Goal: Task Accomplishment & Management: Manage account settings

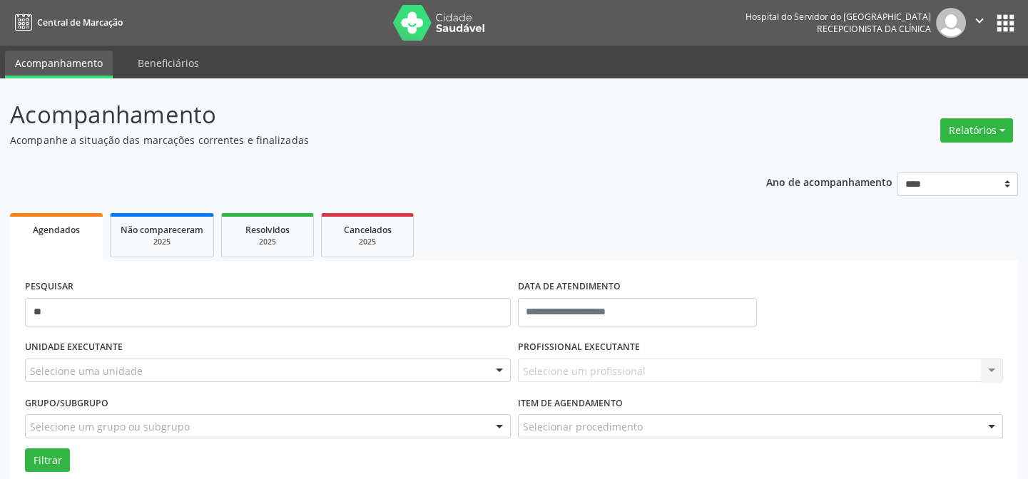
type input "*"
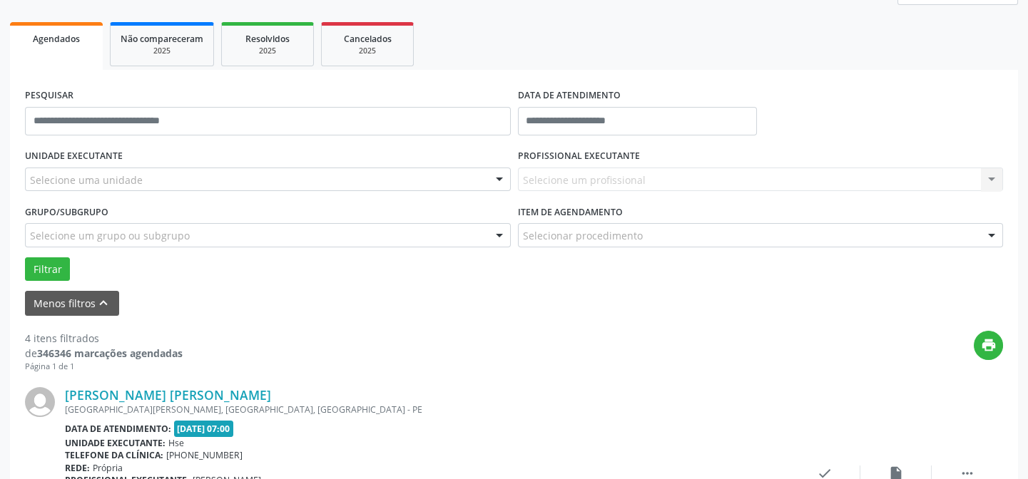
scroll to position [194, 0]
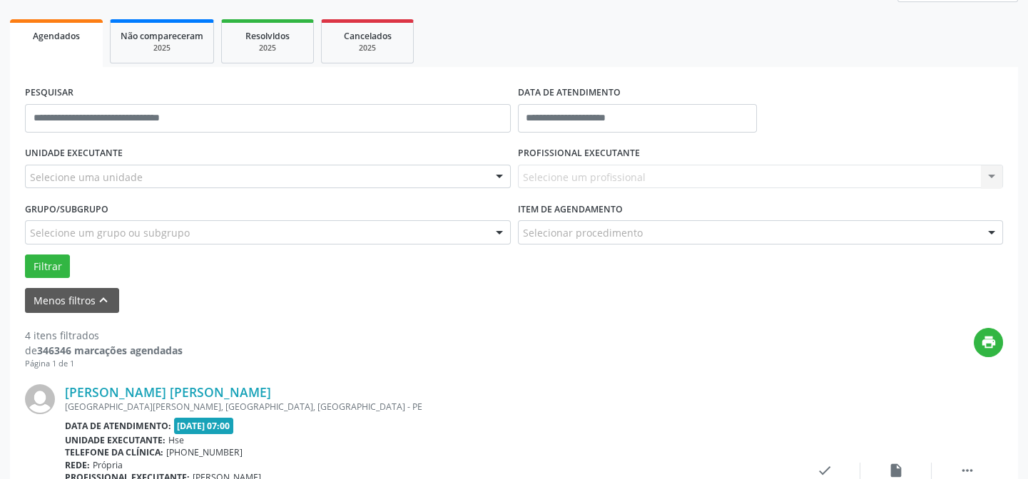
click at [209, 180] on div "Selecione uma unidade" at bounding box center [268, 177] width 486 height 24
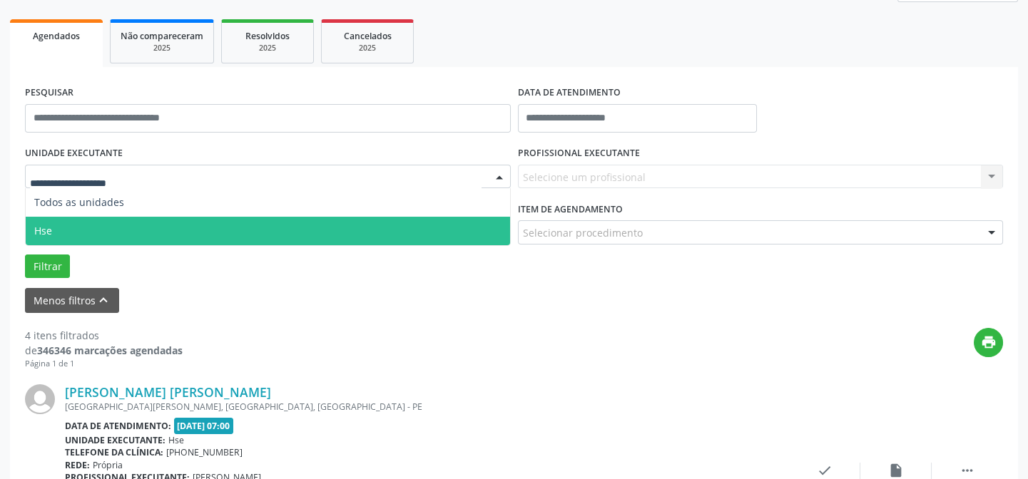
click at [209, 217] on span "Hse" at bounding box center [268, 231] width 484 height 29
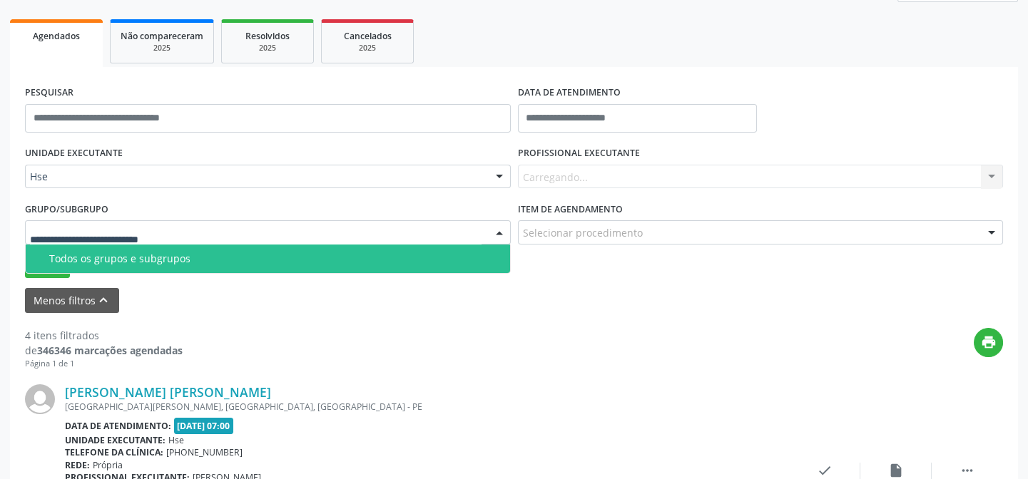
click at [259, 230] on div at bounding box center [268, 232] width 486 height 24
click at [259, 258] on div "Todos os grupos e subgrupos" at bounding box center [275, 258] width 452 height 11
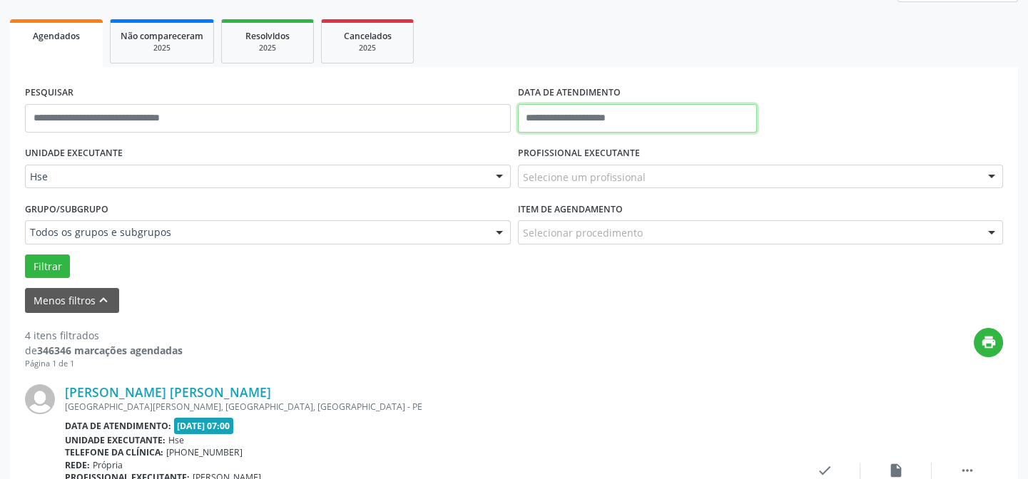
click at [730, 123] on input "text" at bounding box center [637, 118] width 239 height 29
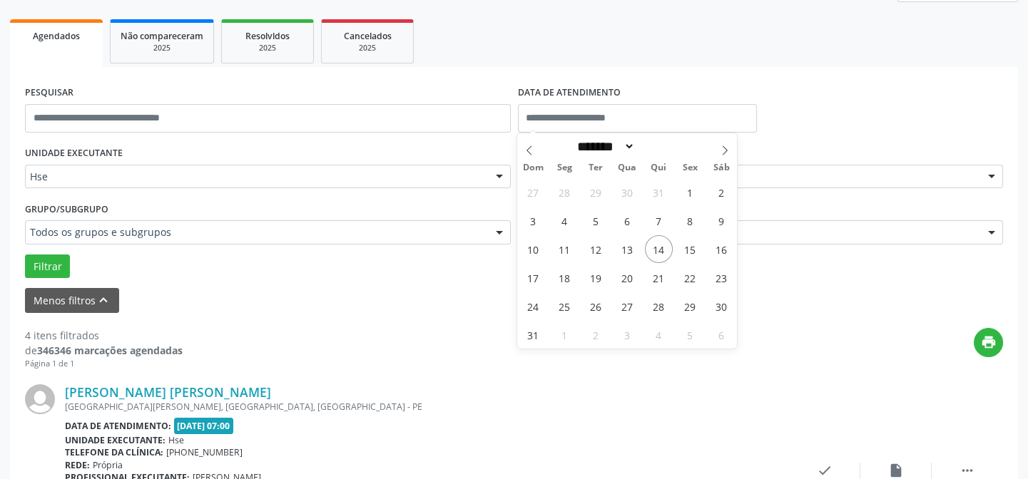
click at [835, 124] on div "PESQUISAR DATA DE ATENDIMENTO" at bounding box center [513, 112] width 985 height 61
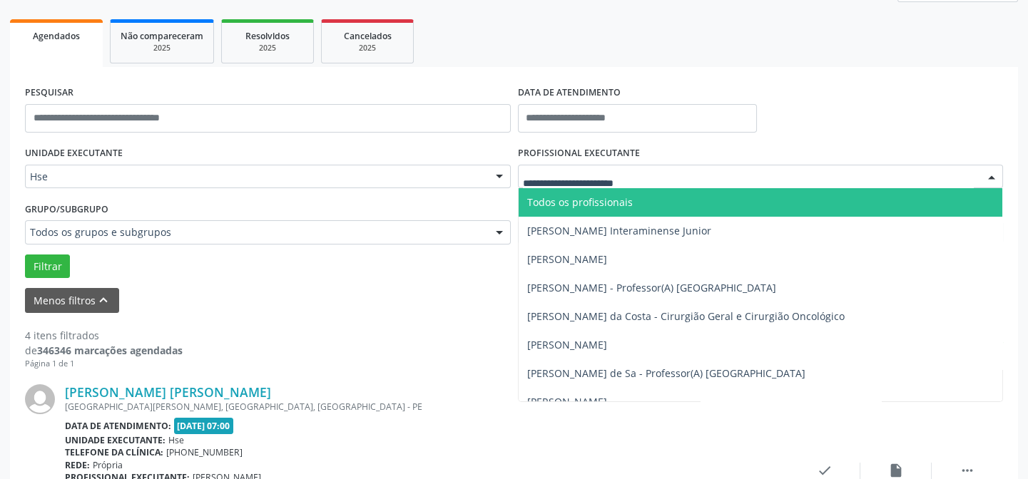
click at [914, 178] on div at bounding box center [761, 177] width 486 height 24
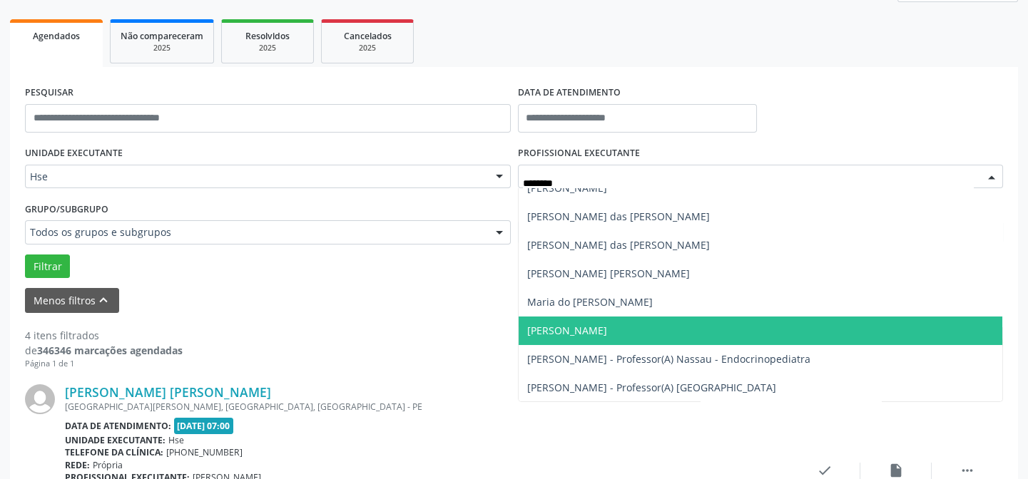
scroll to position [0, 0]
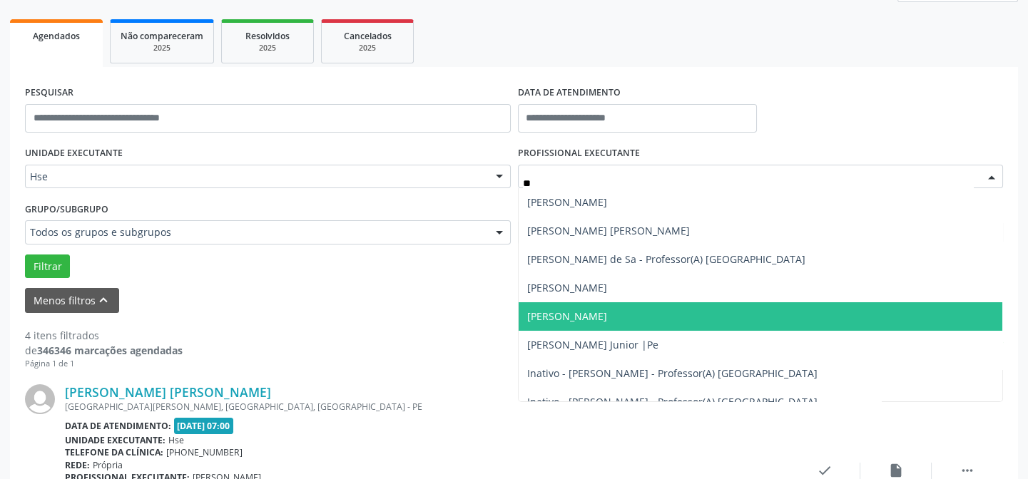
type input "*"
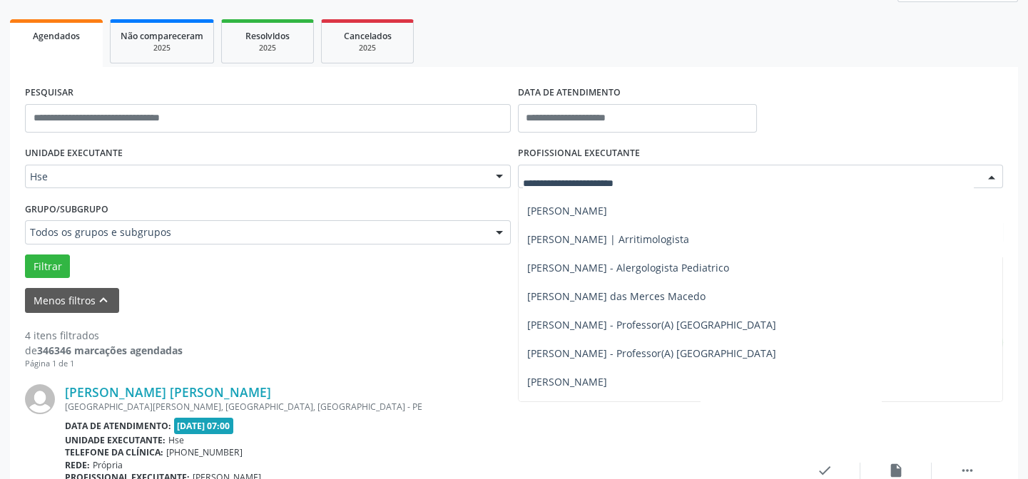
scroll to position [1037, 0]
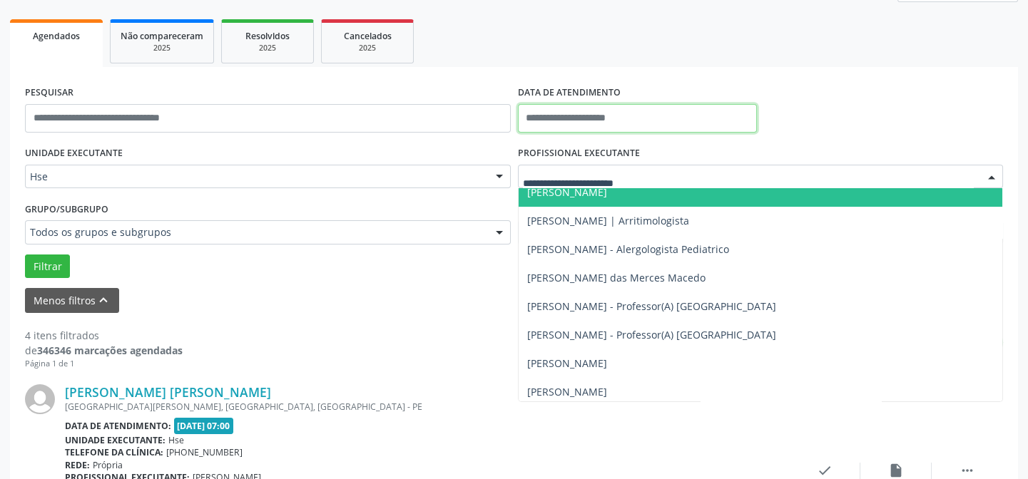
click at [703, 116] on input "text" at bounding box center [637, 118] width 239 height 29
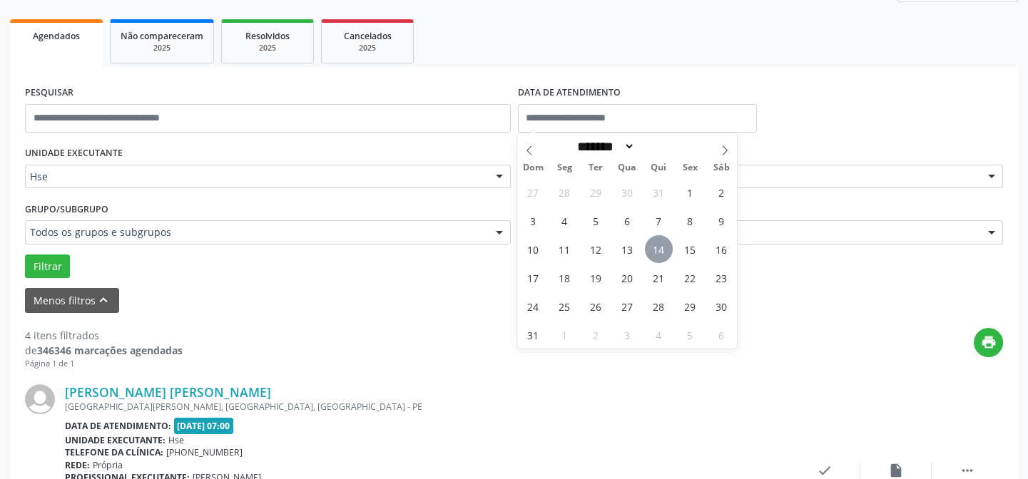
click at [661, 249] on span "14" at bounding box center [659, 249] width 28 height 28
type input "**********"
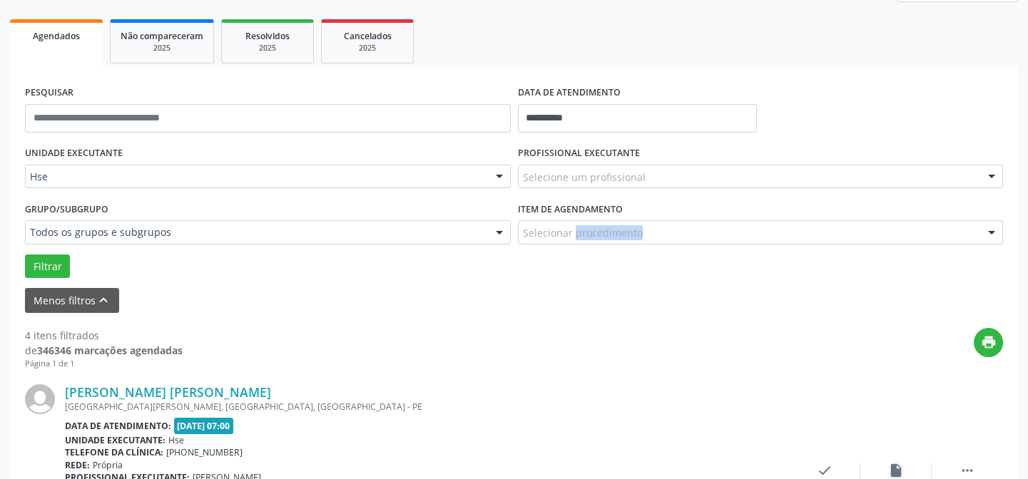
click at [661, 249] on div "Item de agendamento Selecionar procedimento #0000 - Alergologia #0001 - Angiolo…" at bounding box center [760, 226] width 493 height 56
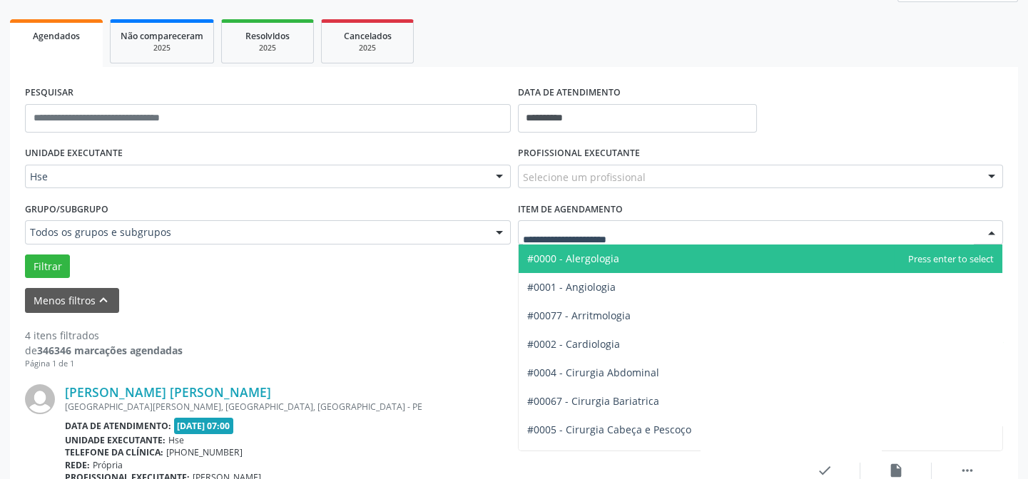
click at [685, 226] on div at bounding box center [761, 232] width 486 height 24
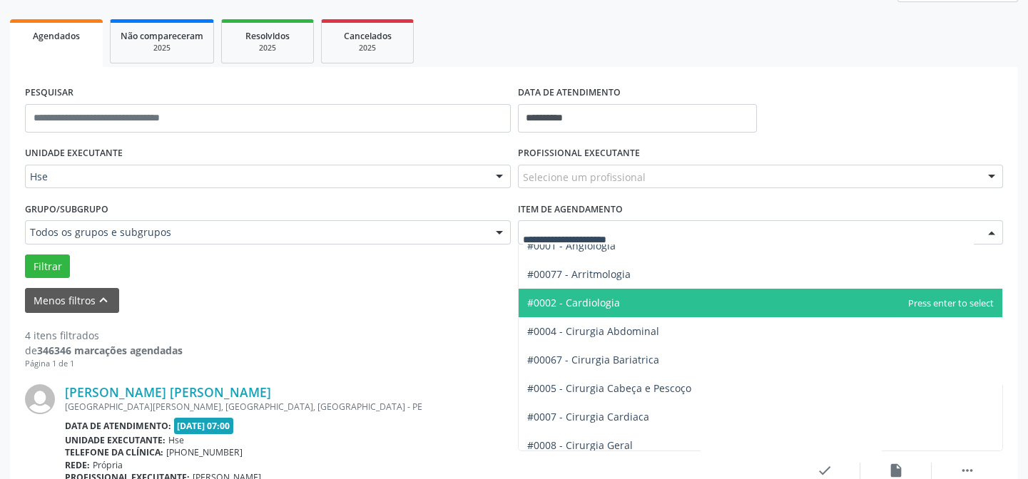
scroll to position [64, 0]
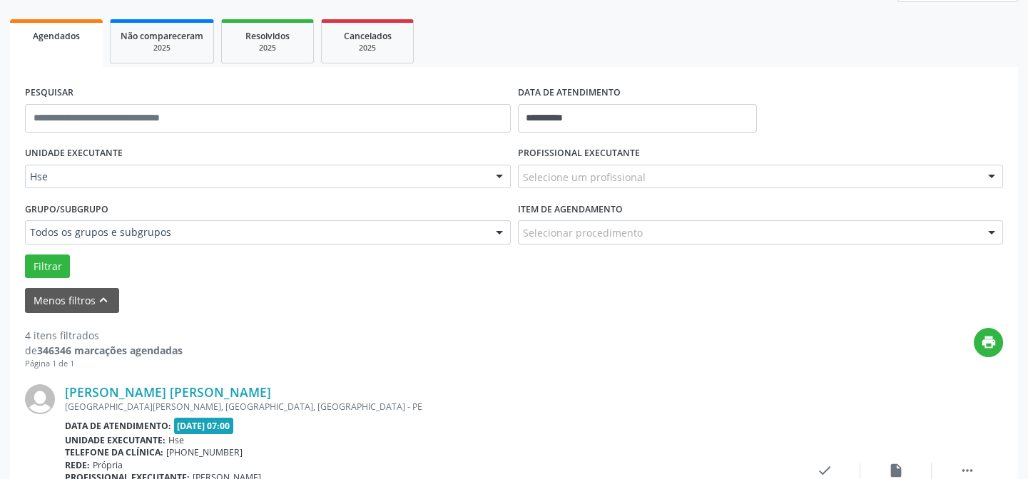
click at [459, 248] on div "Grupo/Subgrupo Todos os grupos e subgrupos Todos os grupos e subgrupos Nenhum r…" at bounding box center [267, 226] width 493 height 56
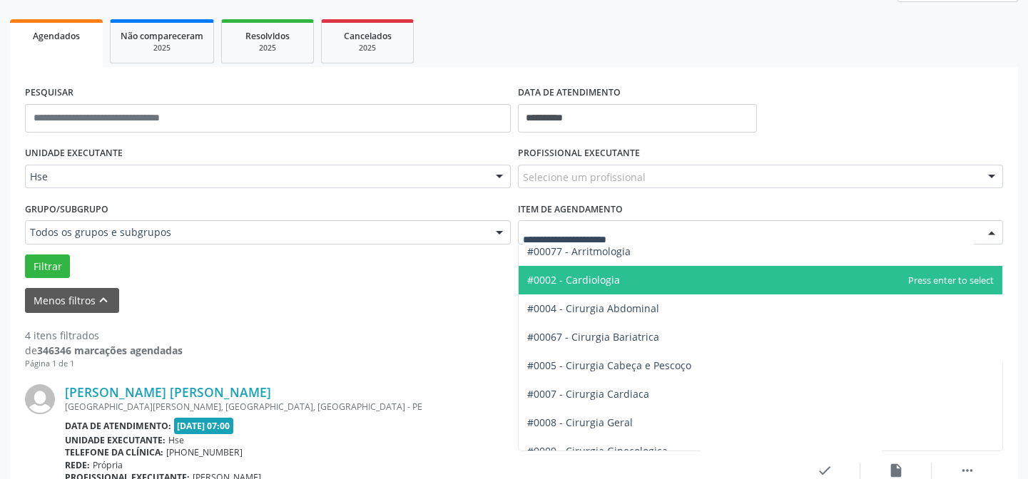
click at [724, 225] on div at bounding box center [761, 232] width 486 height 24
click at [725, 274] on span "#0002 - Cardiologia" at bounding box center [760, 280] width 484 height 29
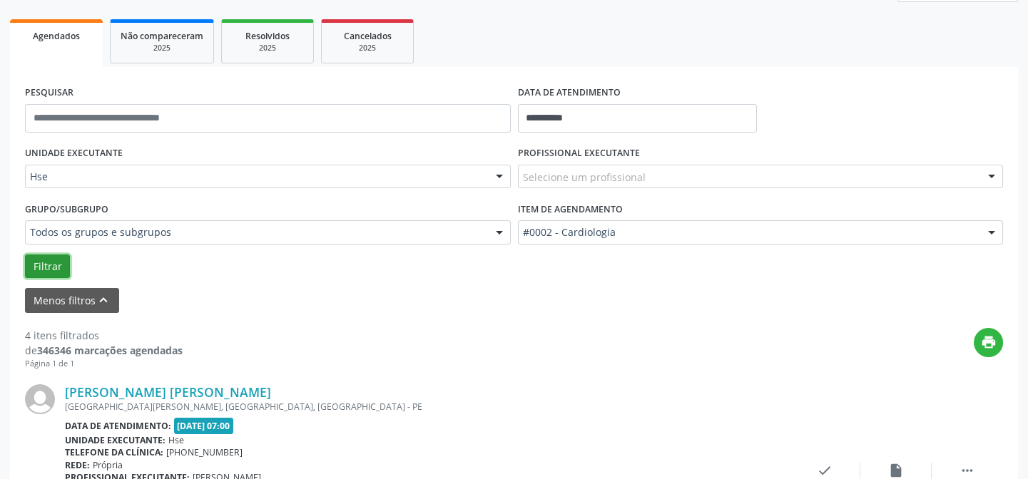
click at [60, 270] on button "Filtrar" at bounding box center [47, 267] width 45 height 24
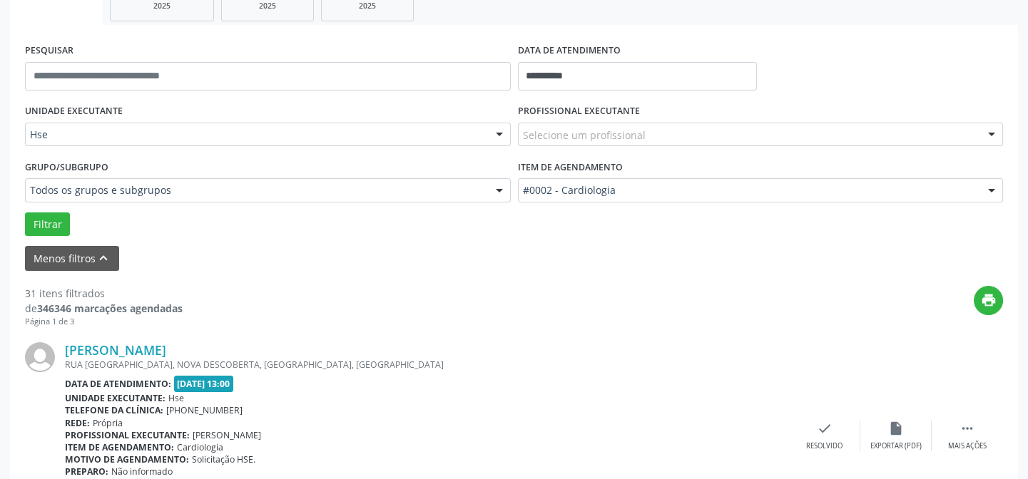
scroll to position [259, 0]
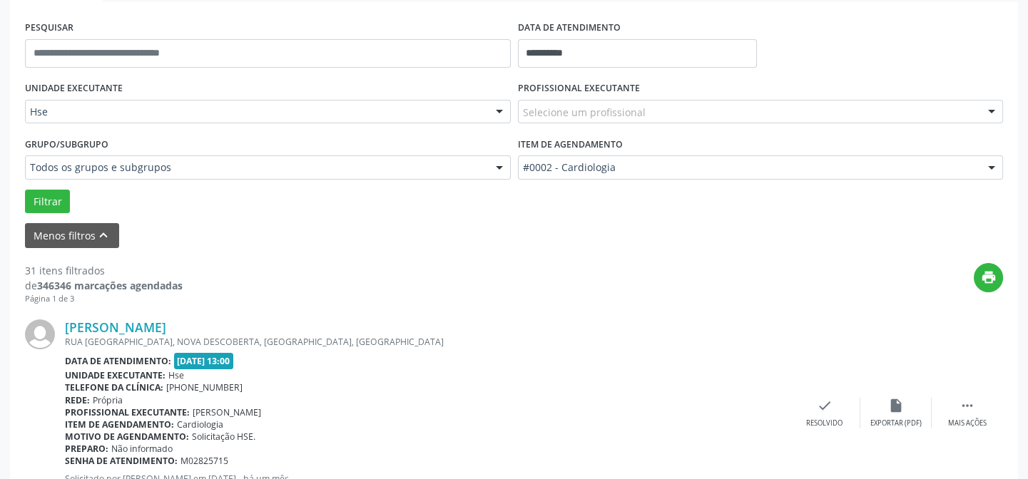
click at [744, 156] on div "#0002 - Cardiologia" at bounding box center [761, 167] width 486 height 24
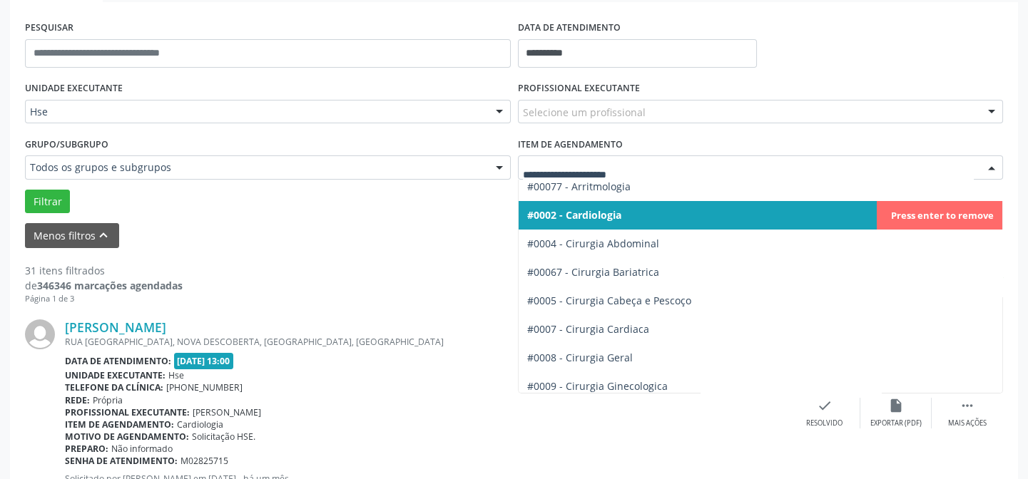
click at [744, 113] on div "Selecione um profissional" at bounding box center [761, 112] width 486 height 24
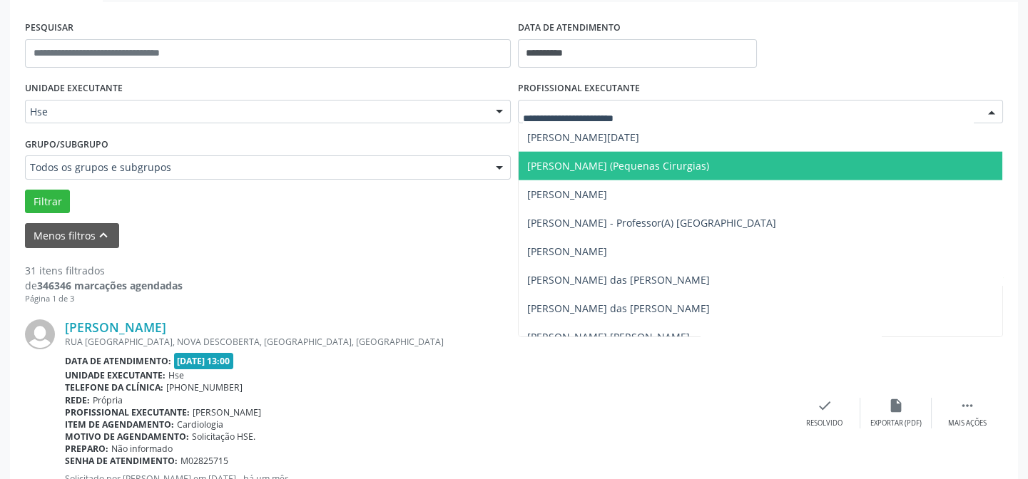
scroll to position [7455, 0]
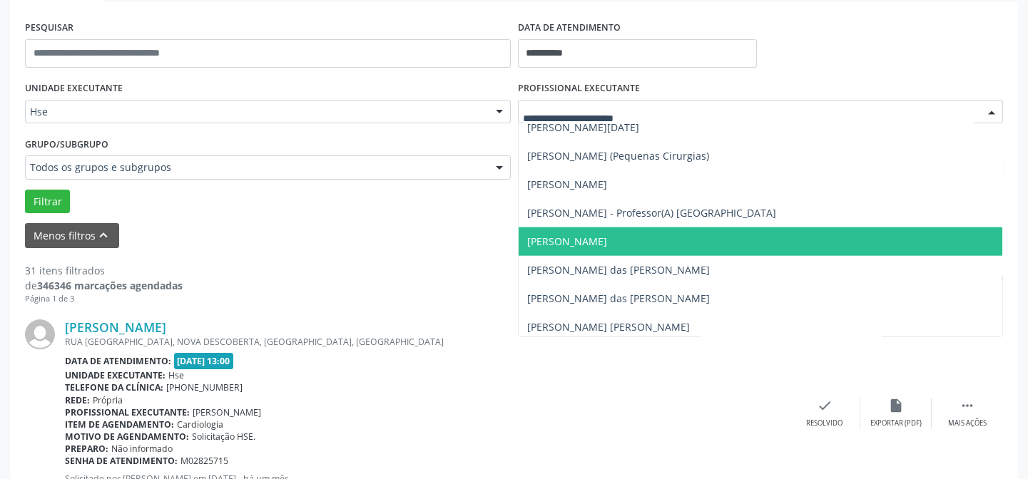
click at [740, 247] on span "[PERSON_NAME]" at bounding box center [760, 241] width 484 height 29
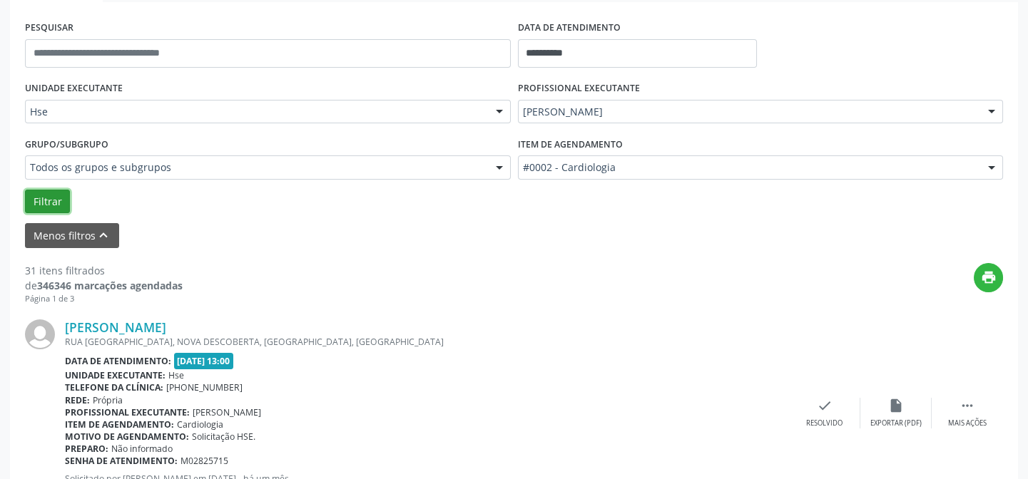
click at [44, 197] on button "Filtrar" at bounding box center [47, 202] width 45 height 24
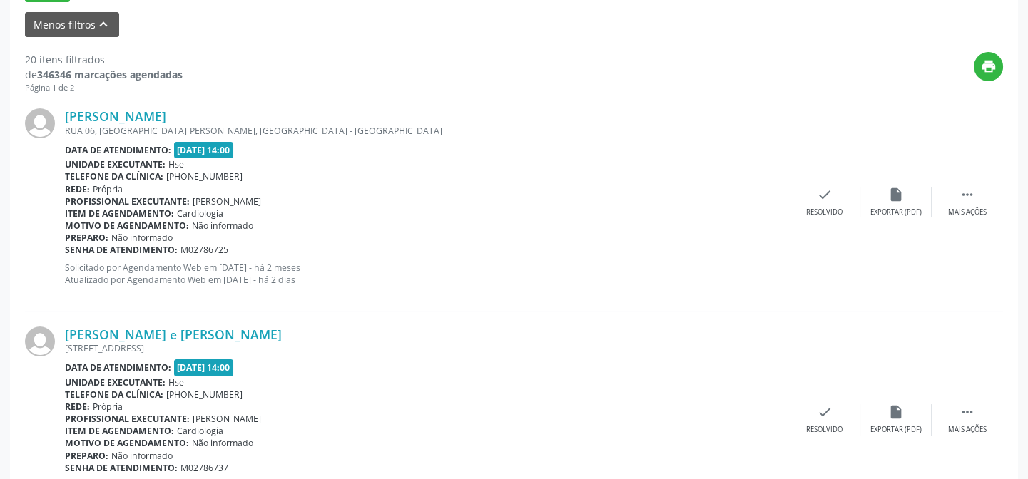
scroll to position [518, 0]
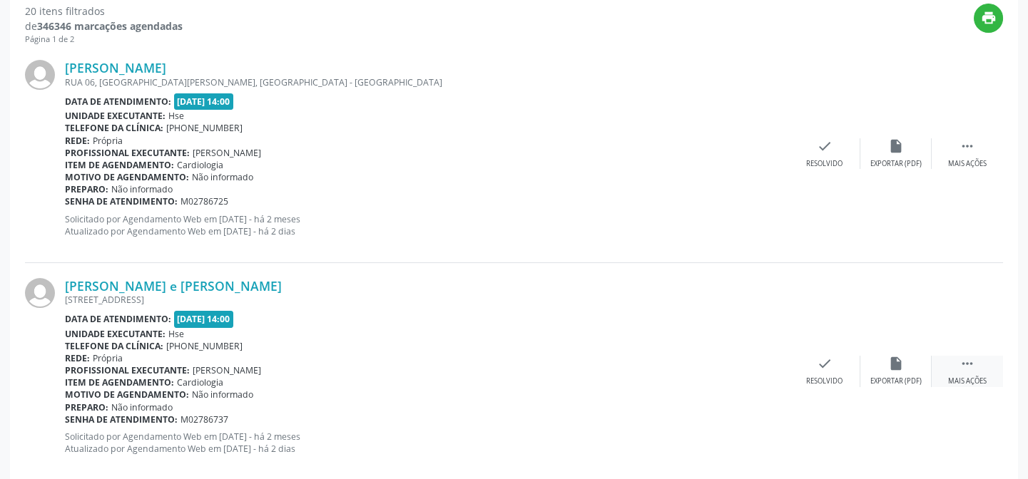
click at [995, 378] on div " Mais ações" at bounding box center [966, 371] width 71 height 31
click at [881, 377] on div "Não compareceu" at bounding box center [895, 382] width 61 height 10
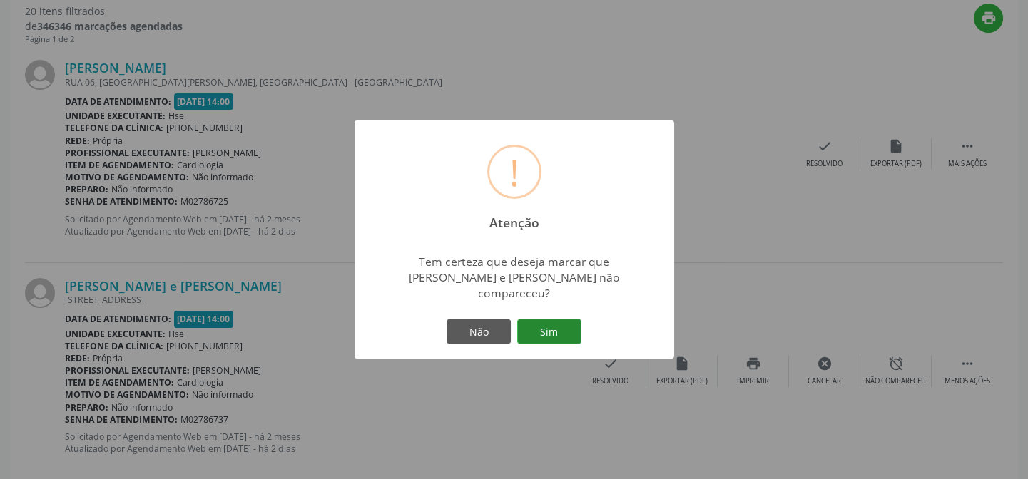
click at [559, 327] on button "Sim" at bounding box center [549, 331] width 64 height 24
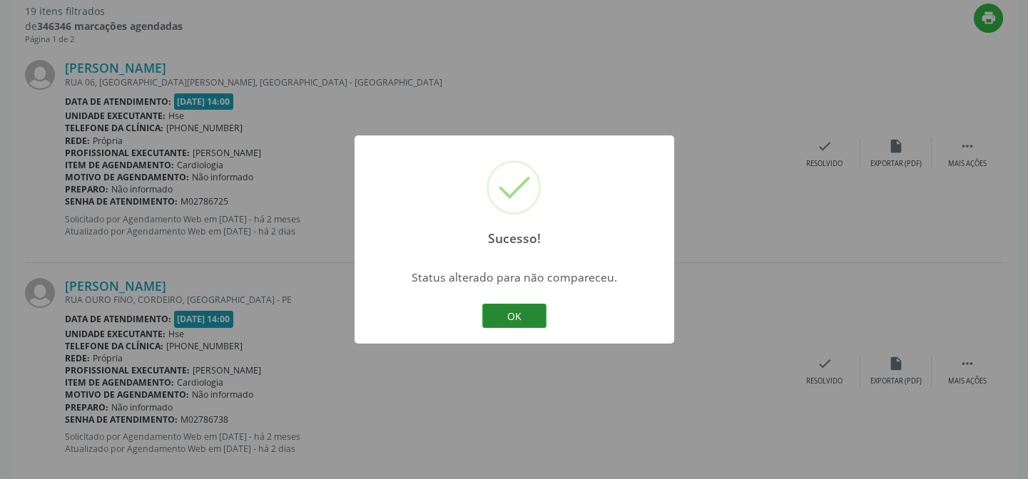
click at [531, 317] on button "OK" at bounding box center [514, 316] width 64 height 24
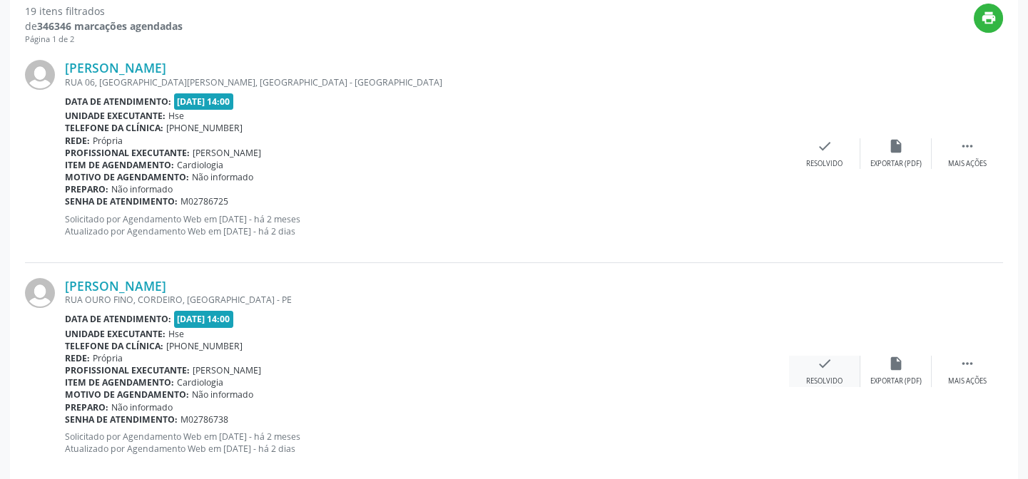
click at [812, 372] on div "check Resolvido" at bounding box center [824, 371] width 71 height 31
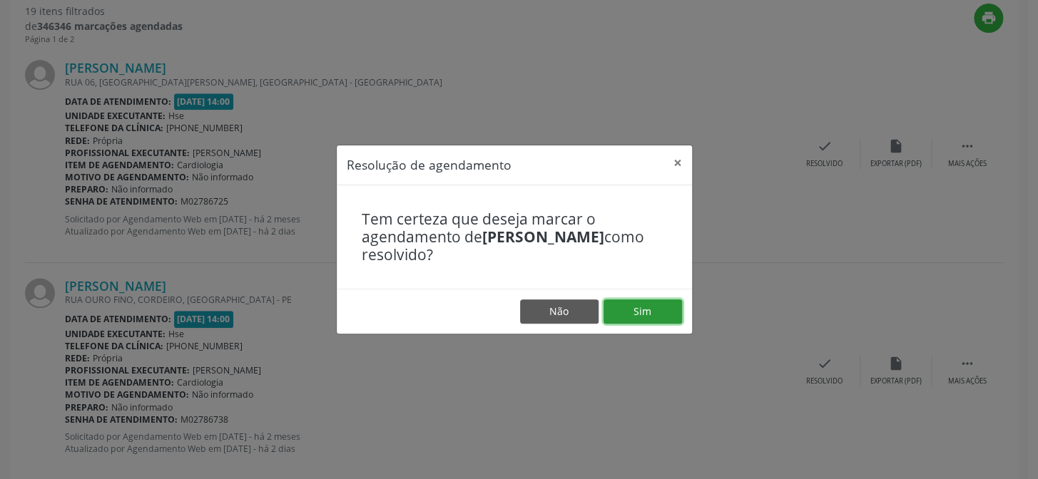
click at [650, 313] on button "Sim" at bounding box center [642, 312] width 78 height 24
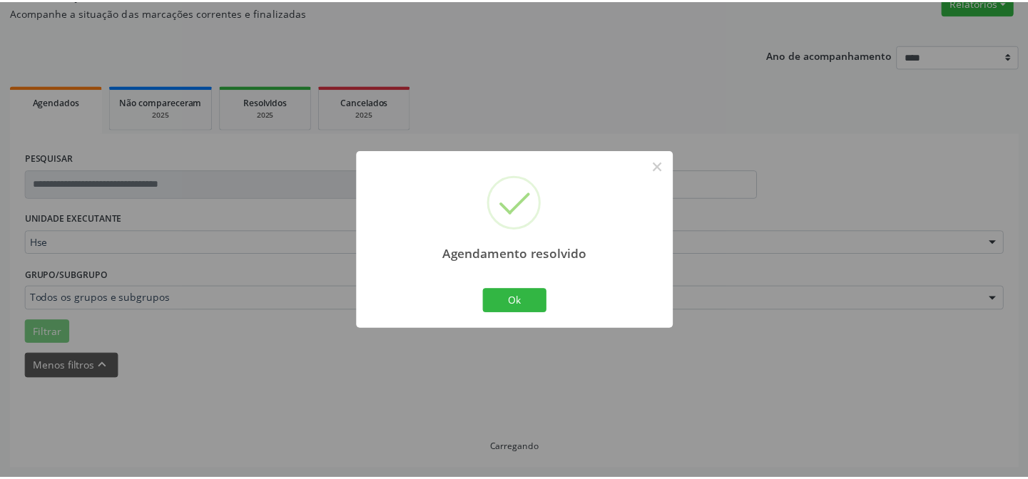
scroll to position [128, 0]
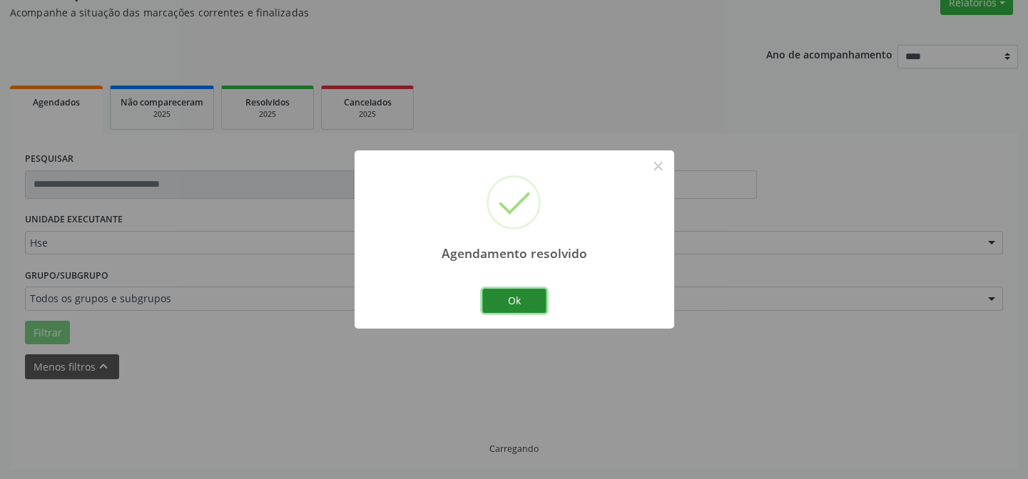
click at [521, 300] on button "Ok" at bounding box center [514, 301] width 64 height 24
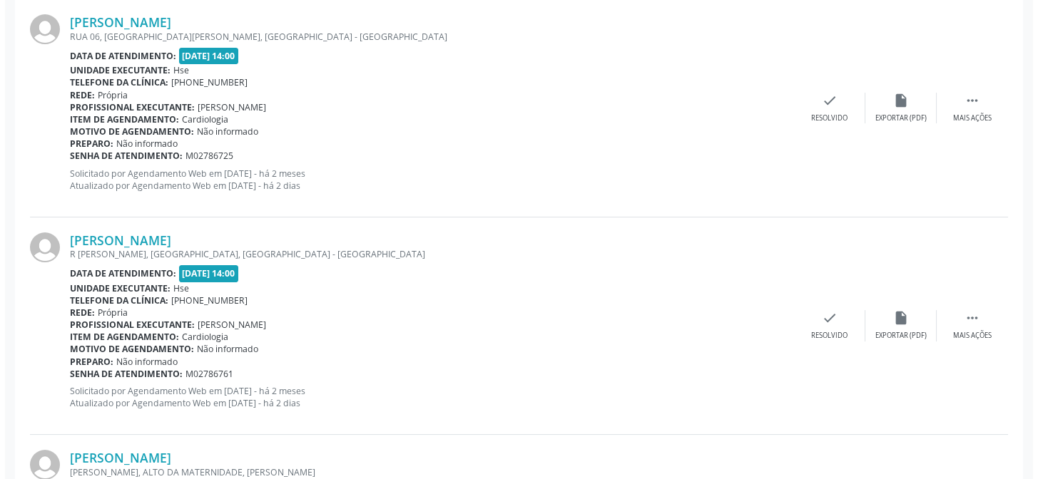
scroll to position [581, 0]
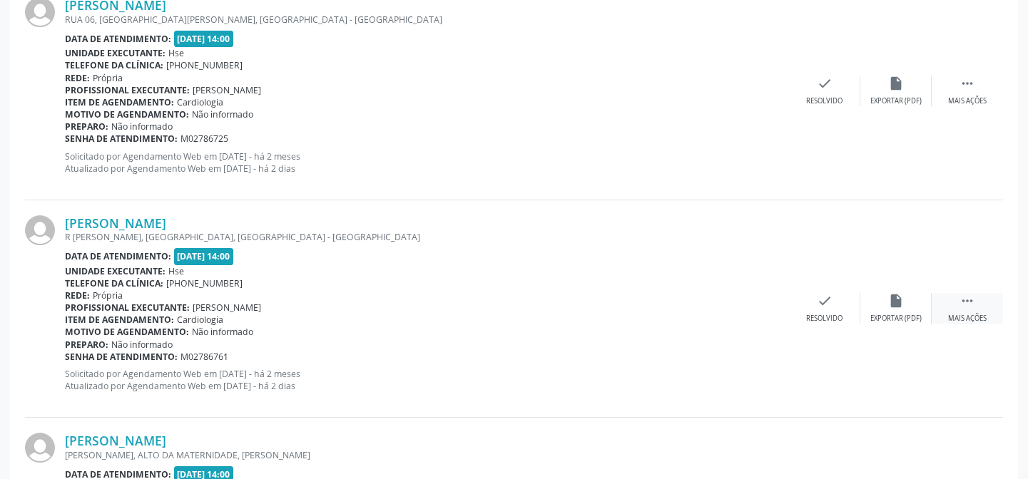
click at [958, 307] on div " Mais ações" at bounding box center [966, 308] width 71 height 31
click at [603, 315] on div "Resolvido" at bounding box center [610, 319] width 36 height 10
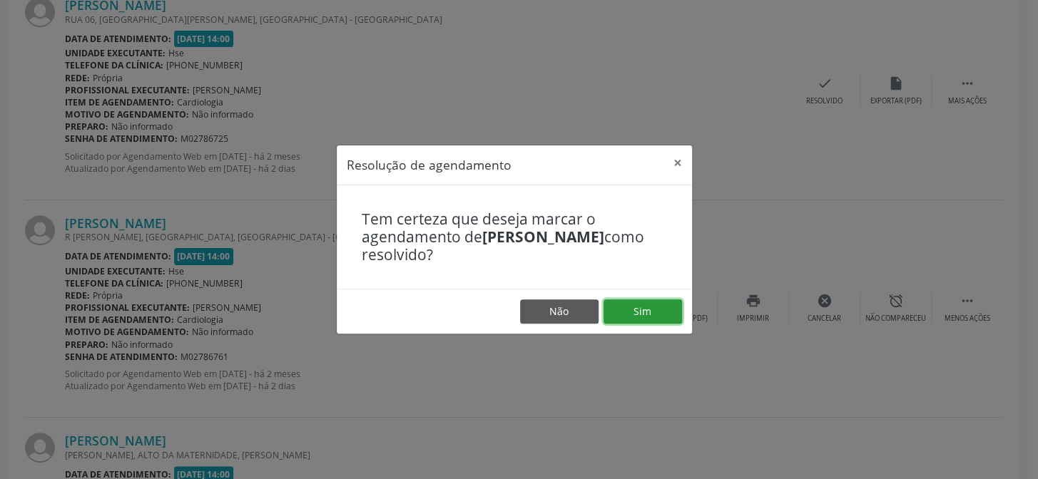
click at [638, 316] on button "Sim" at bounding box center [642, 312] width 78 height 24
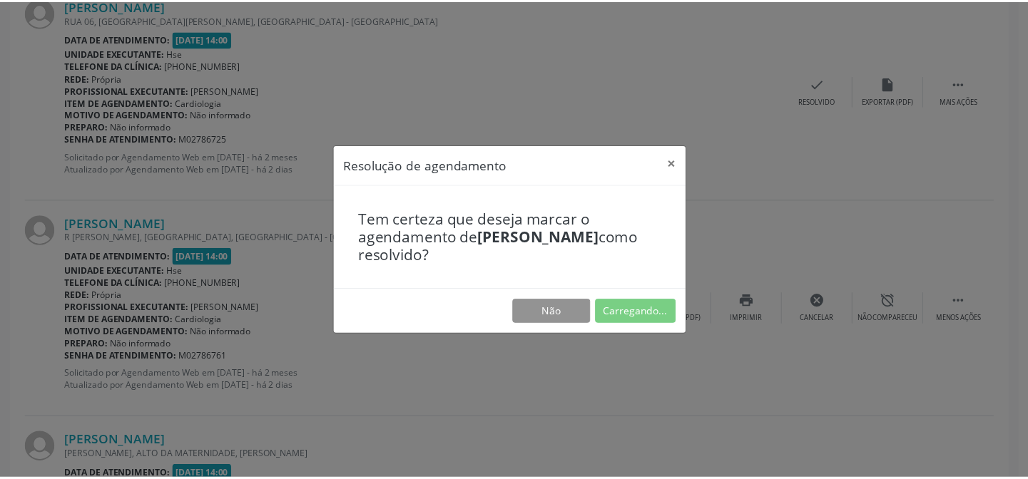
scroll to position [128, 0]
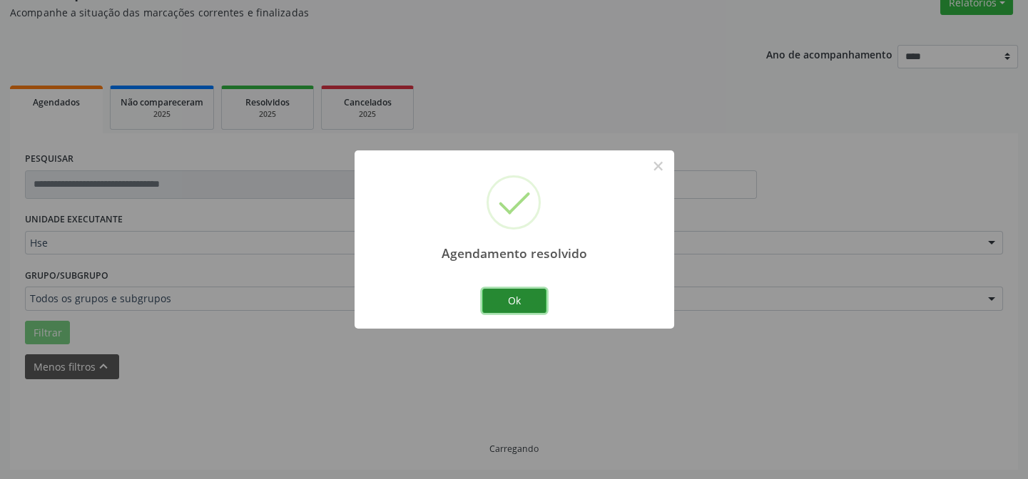
click at [533, 307] on button "Ok" at bounding box center [514, 301] width 64 height 24
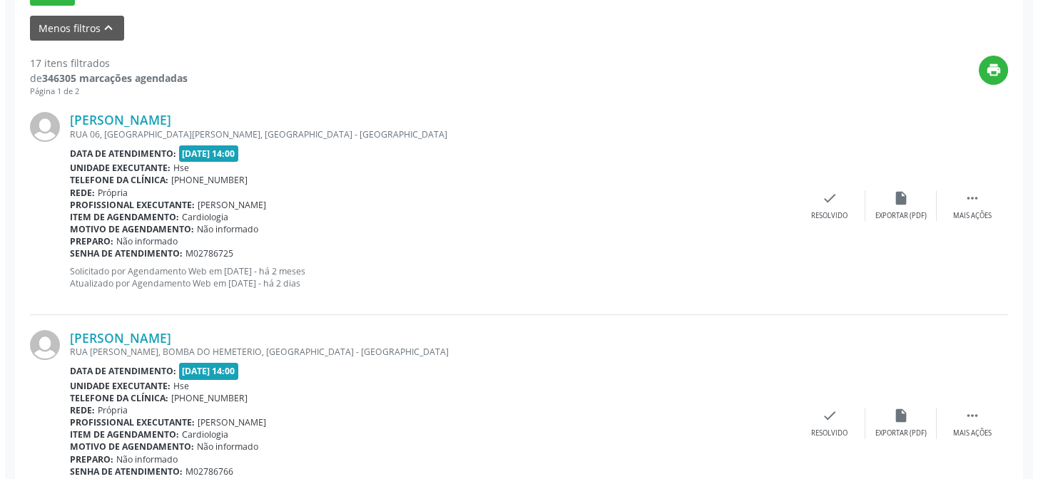
scroll to position [581, 0]
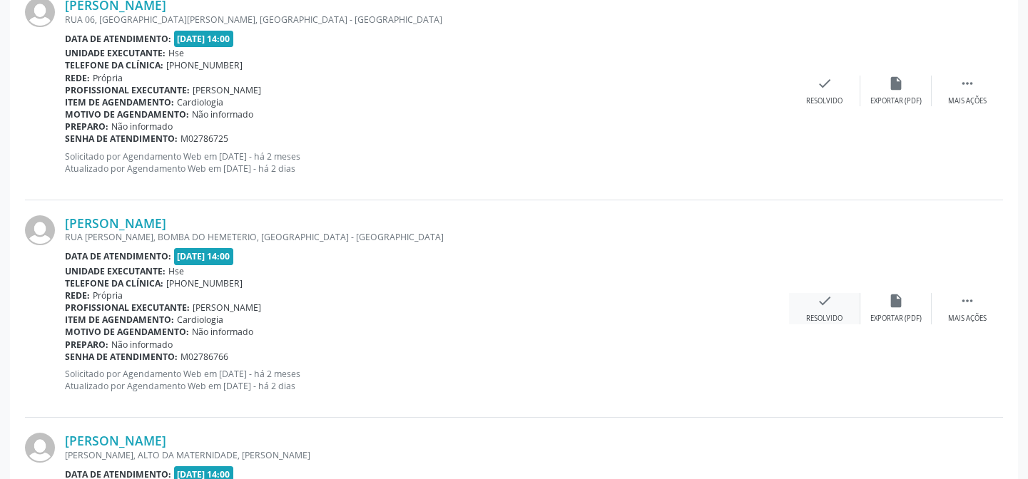
click at [813, 314] on div "Resolvido" at bounding box center [824, 319] width 36 height 10
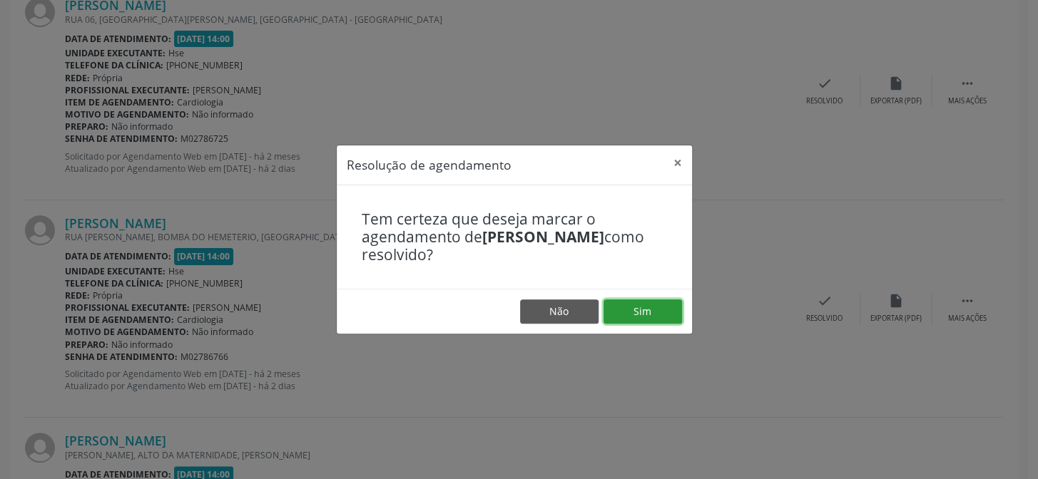
click at [653, 319] on button "Sim" at bounding box center [642, 312] width 78 height 24
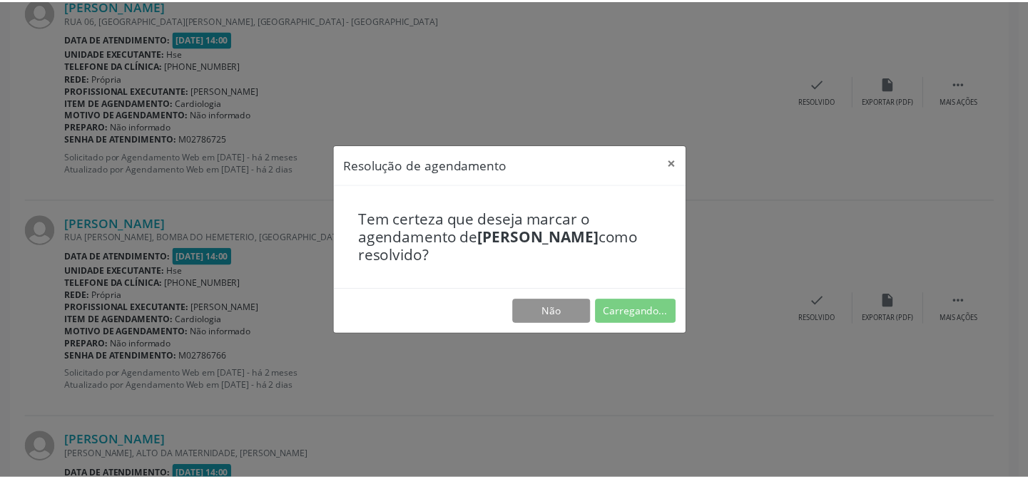
scroll to position [128, 0]
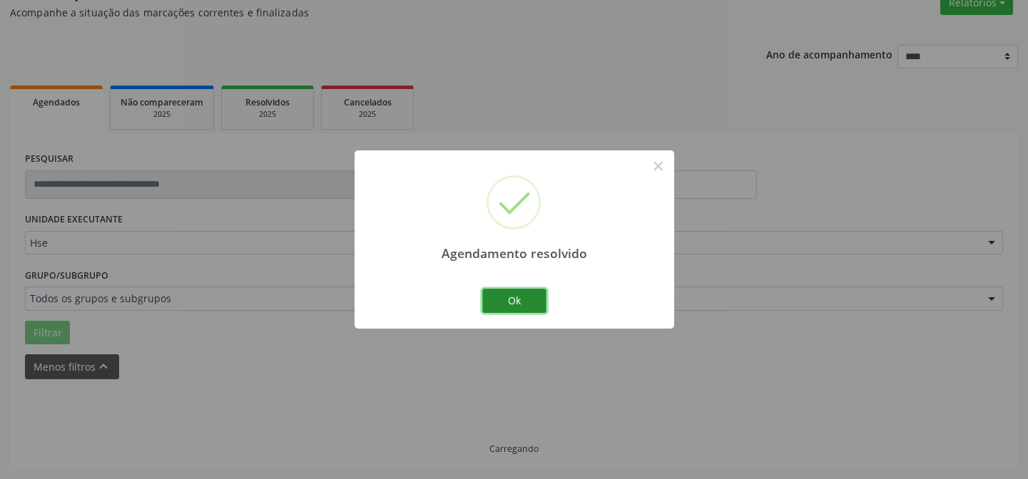
click at [534, 309] on button "Ok" at bounding box center [514, 301] width 64 height 24
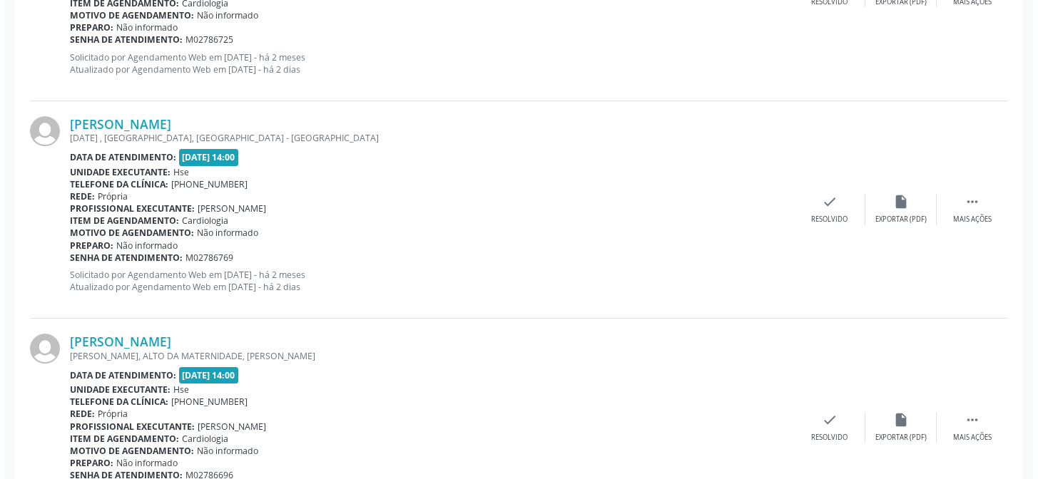
scroll to position [726, 0]
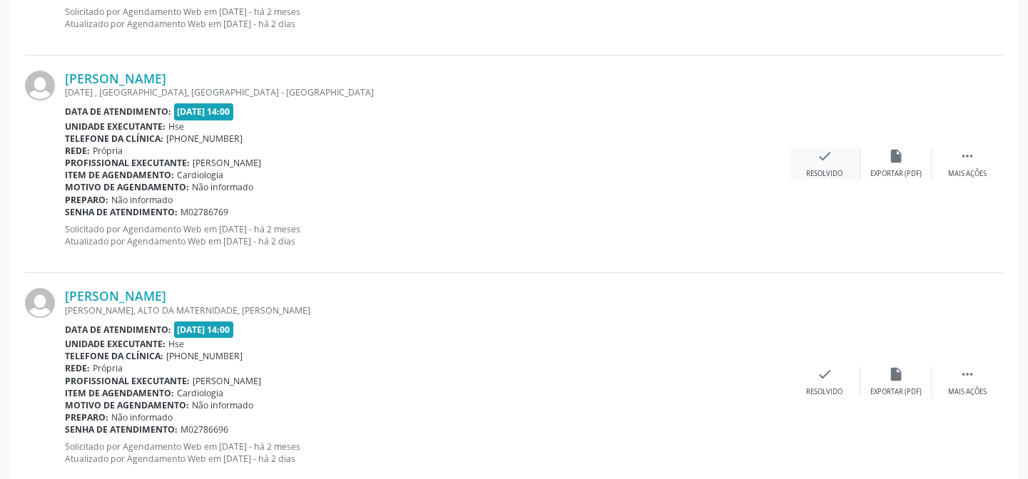
click at [818, 169] on div "Resolvido" at bounding box center [824, 174] width 36 height 10
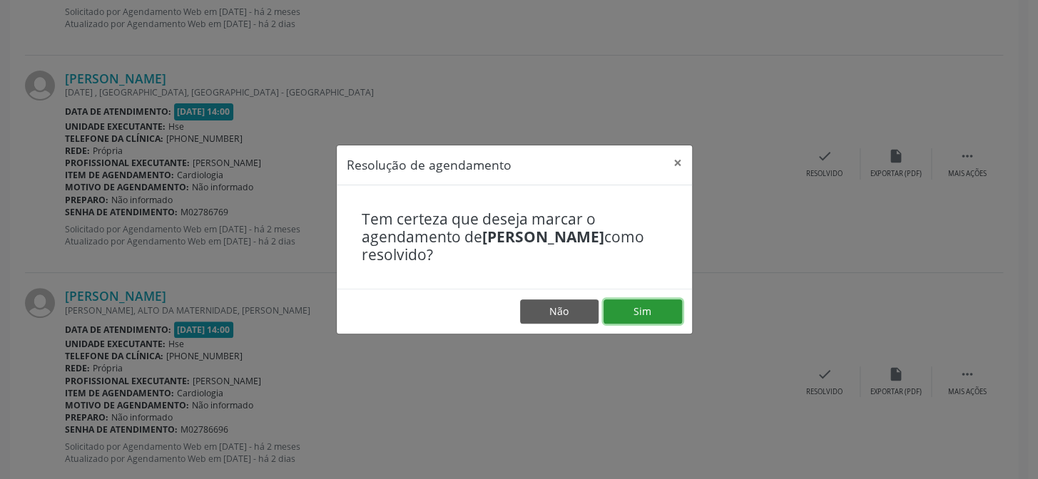
click at [613, 313] on button "Sim" at bounding box center [642, 312] width 78 height 24
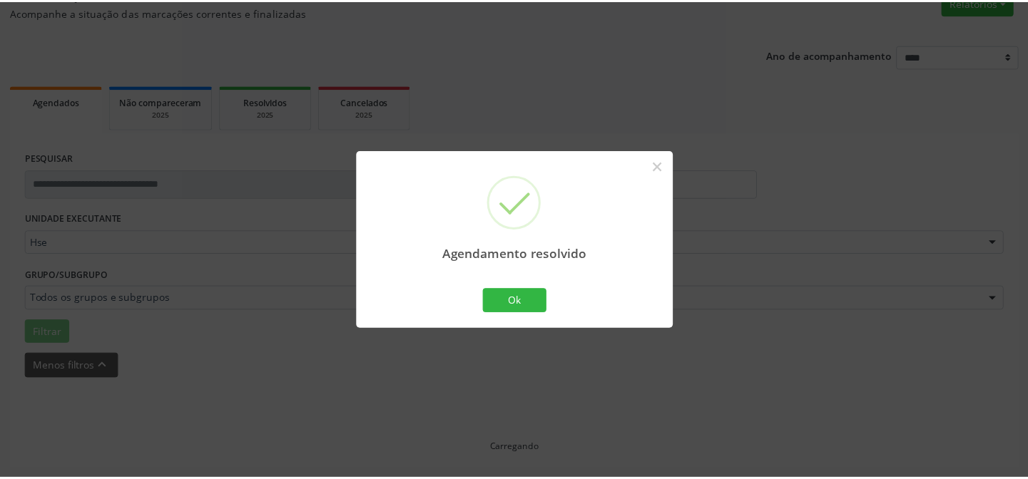
scroll to position [128, 0]
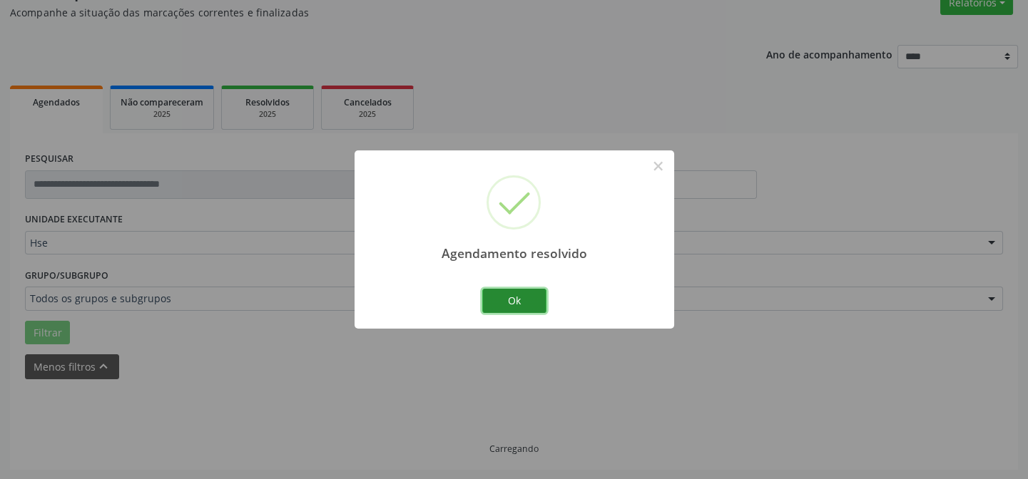
click at [535, 301] on button "Ok" at bounding box center [514, 301] width 64 height 24
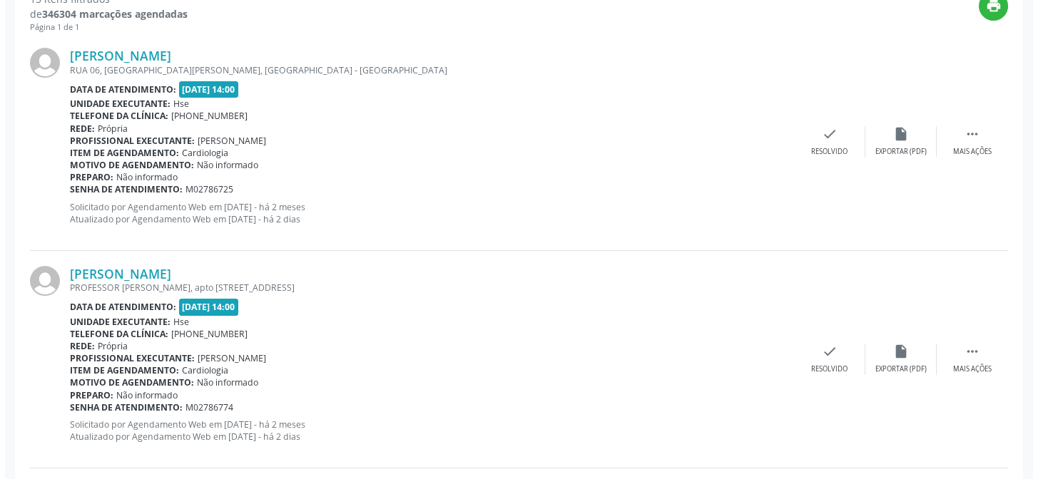
scroll to position [531, 0]
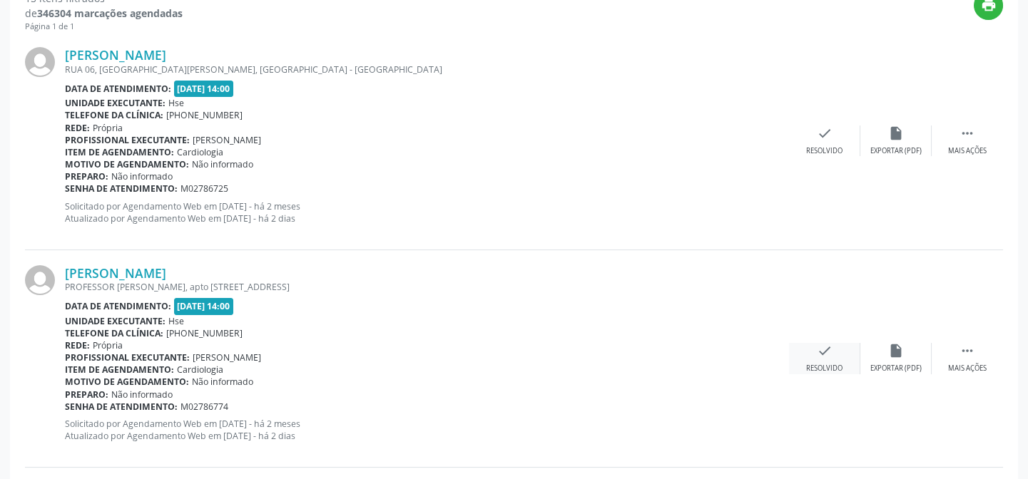
click at [819, 358] on div "check Resolvido" at bounding box center [824, 358] width 71 height 31
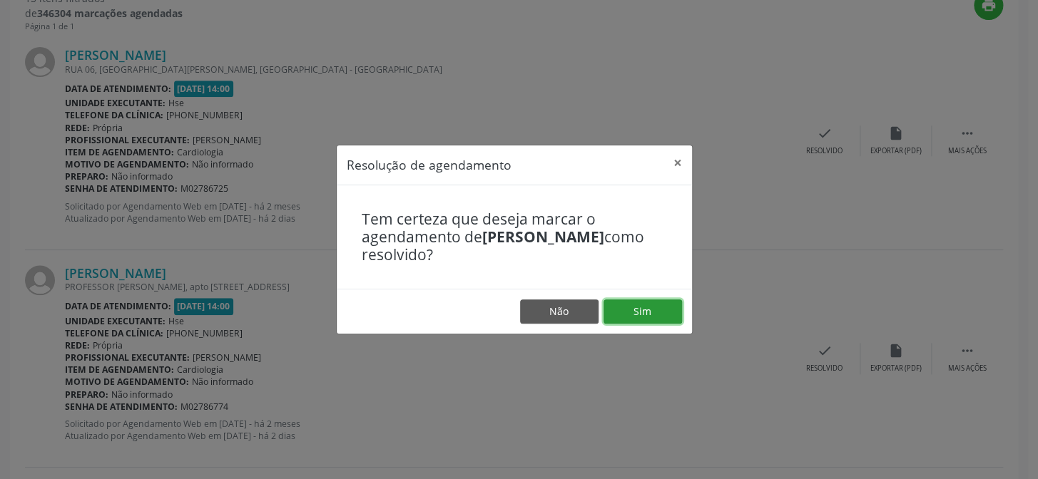
click at [652, 313] on button "Sim" at bounding box center [642, 312] width 78 height 24
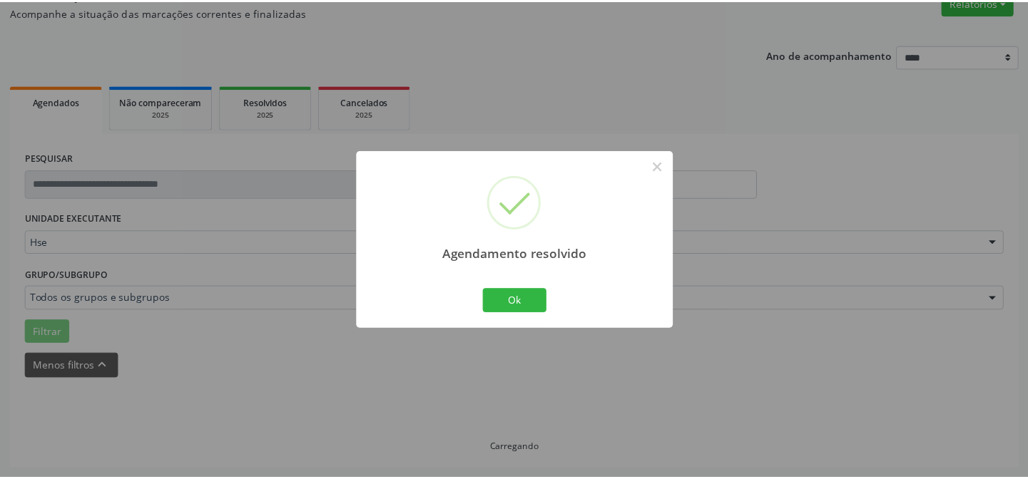
scroll to position [128, 0]
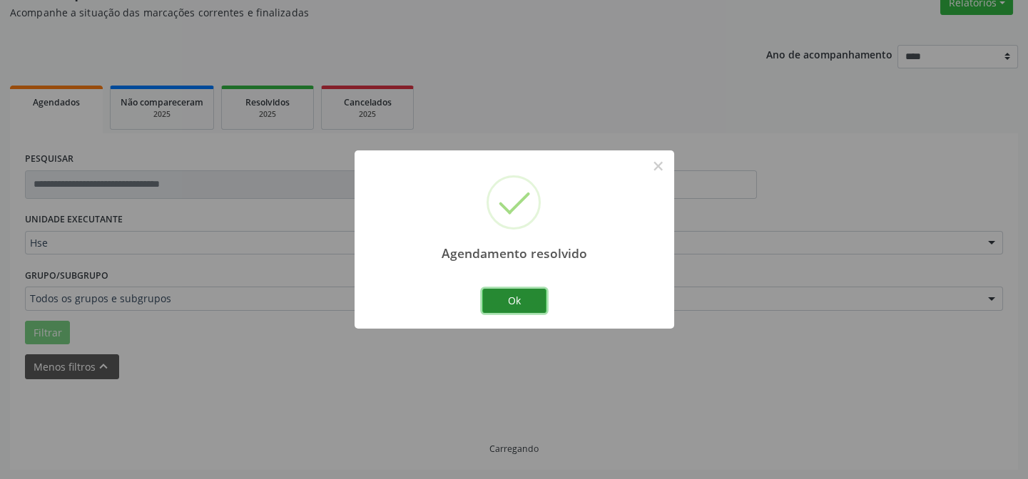
click at [537, 302] on button "Ok" at bounding box center [514, 301] width 64 height 24
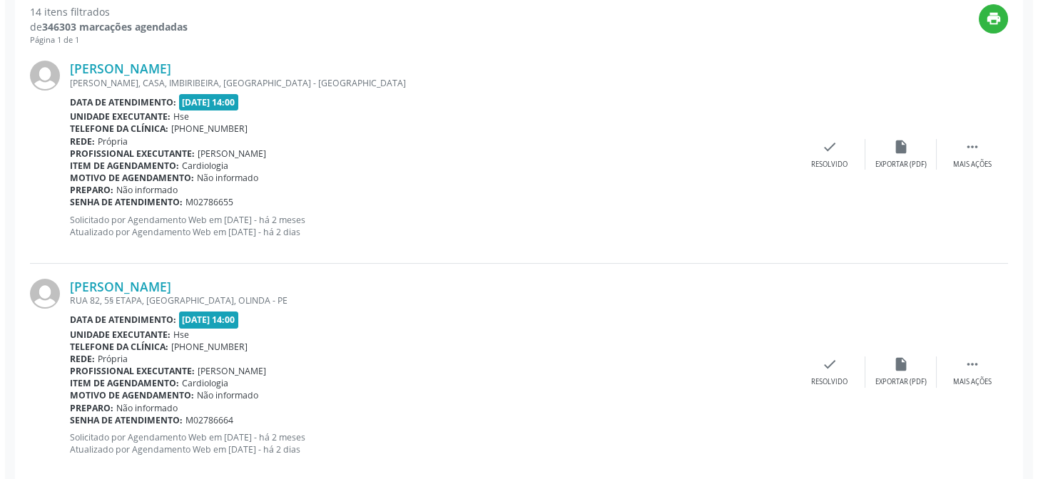
scroll to position [516, 0]
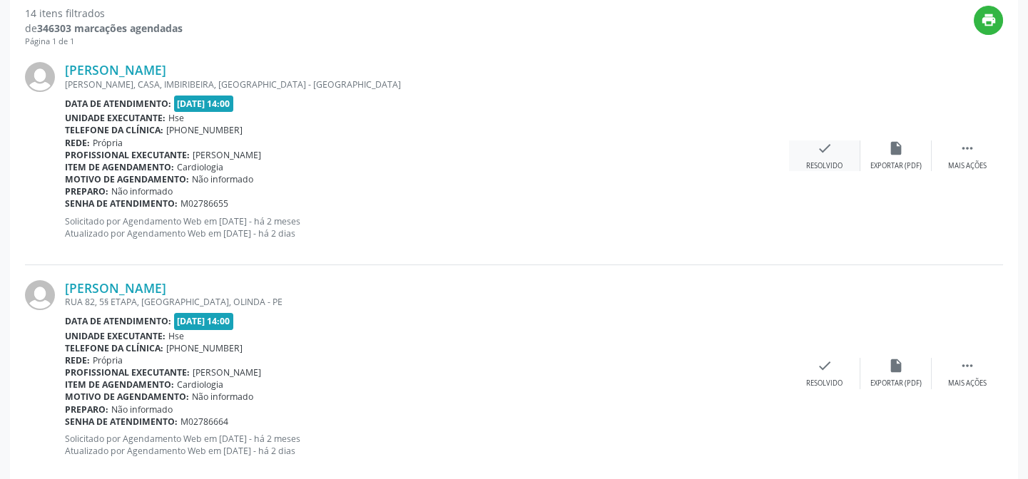
click at [817, 161] on div "Resolvido" at bounding box center [824, 166] width 36 height 10
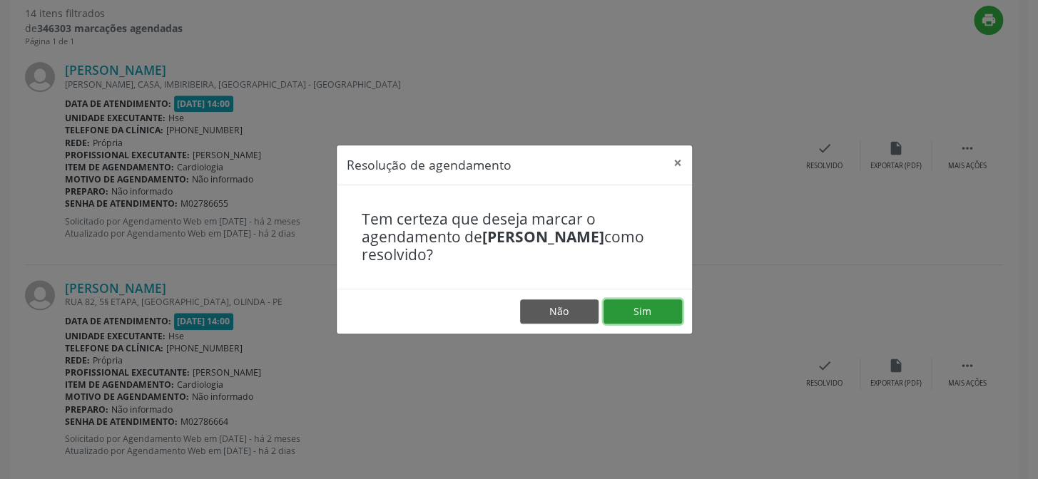
click at [639, 311] on button "Sim" at bounding box center [642, 312] width 78 height 24
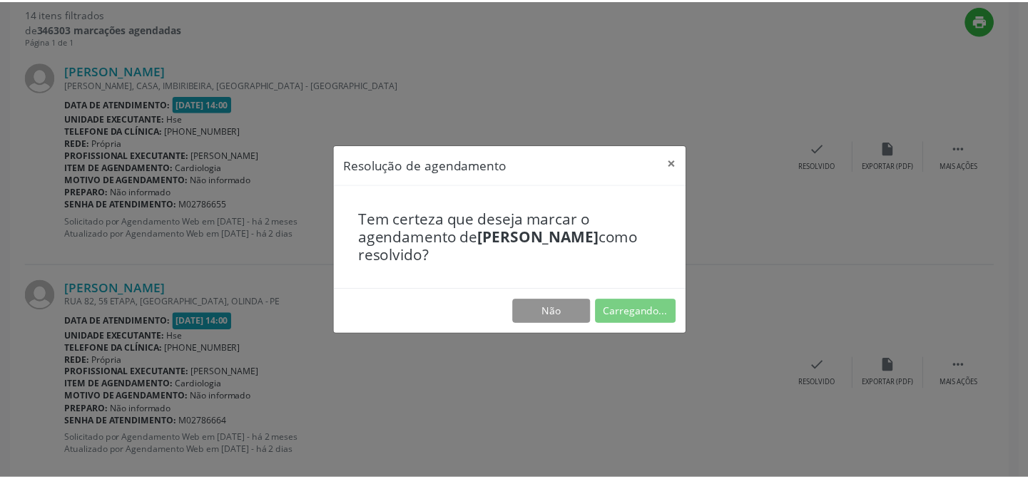
scroll to position [128, 0]
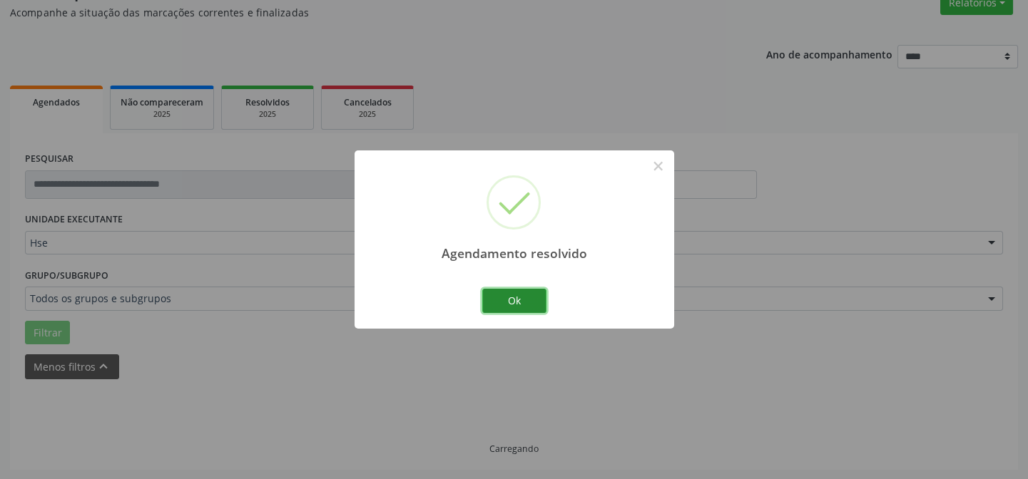
click at [523, 302] on button "Ok" at bounding box center [514, 301] width 64 height 24
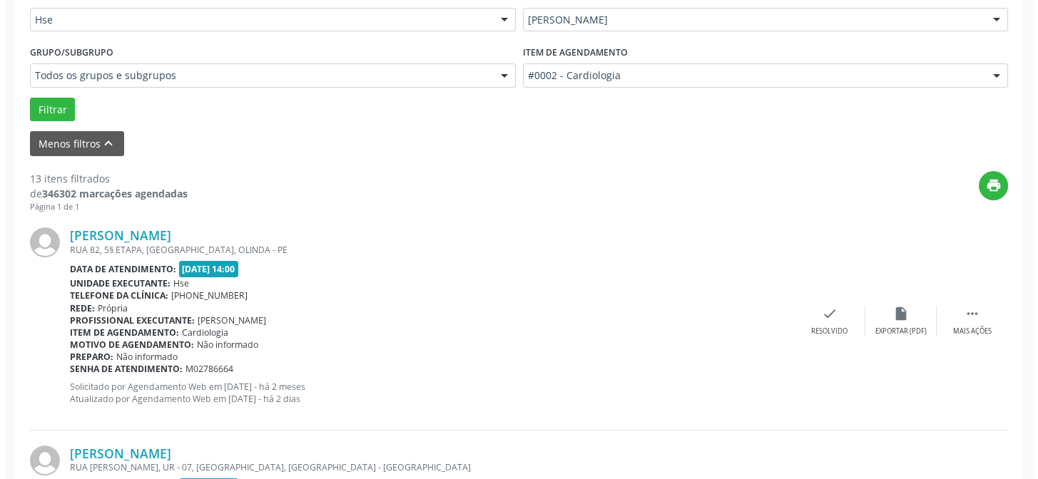
scroll to position [402, 0]
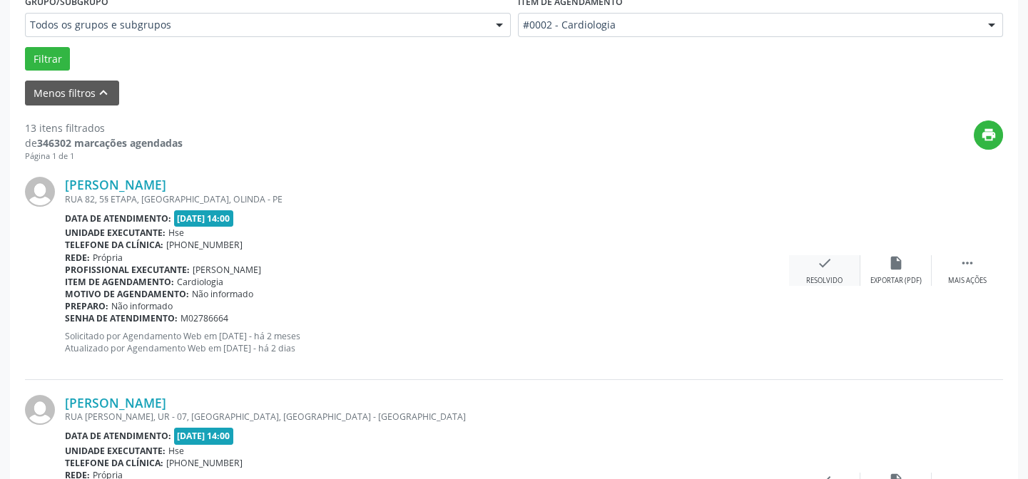
click at [818, 277] on div "Resolvido" at bounding box center [824, 281] width 36 height 10
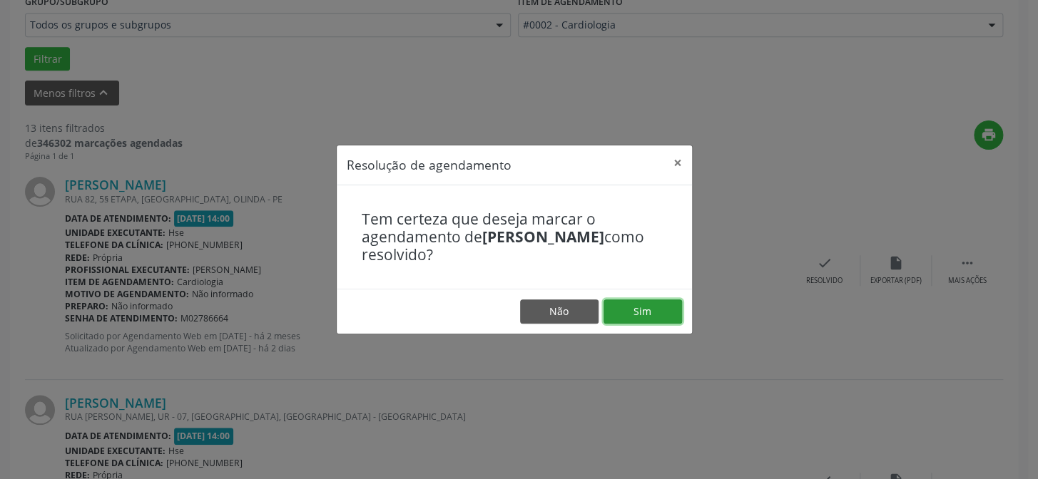
click at [661, 315] on button "Sim" at bounding box center [642, 312] width 78 height 24
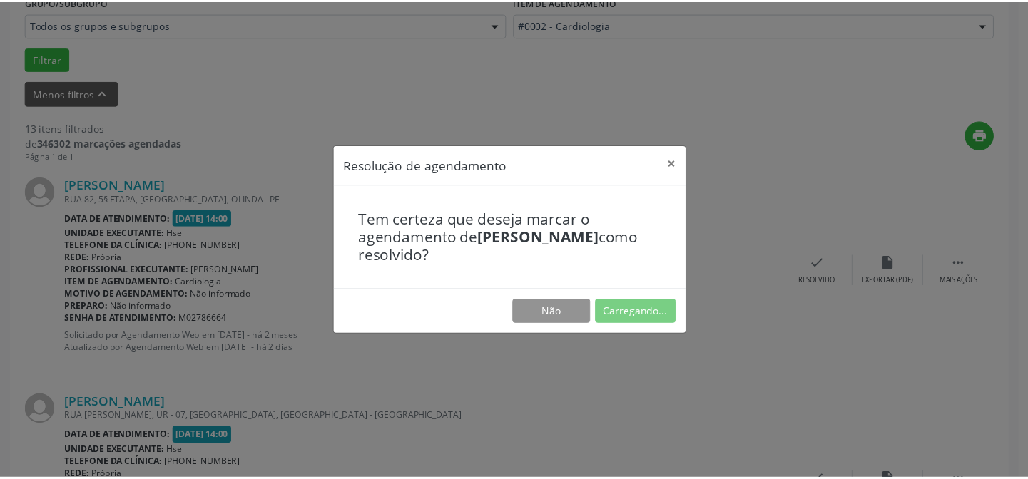
scroll to position [128, 0]
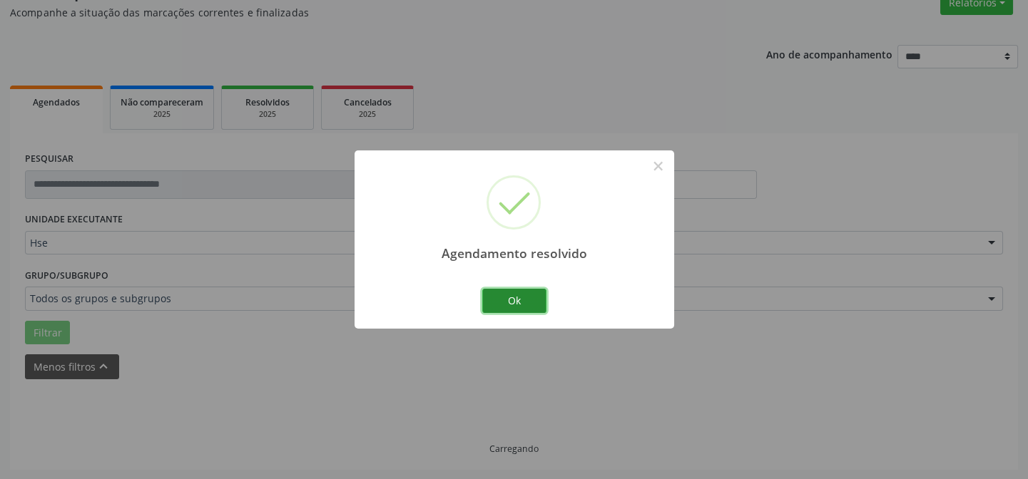
click at [535, 306] on button "Ok" at bounding box center [514, 301] width 64 height 24
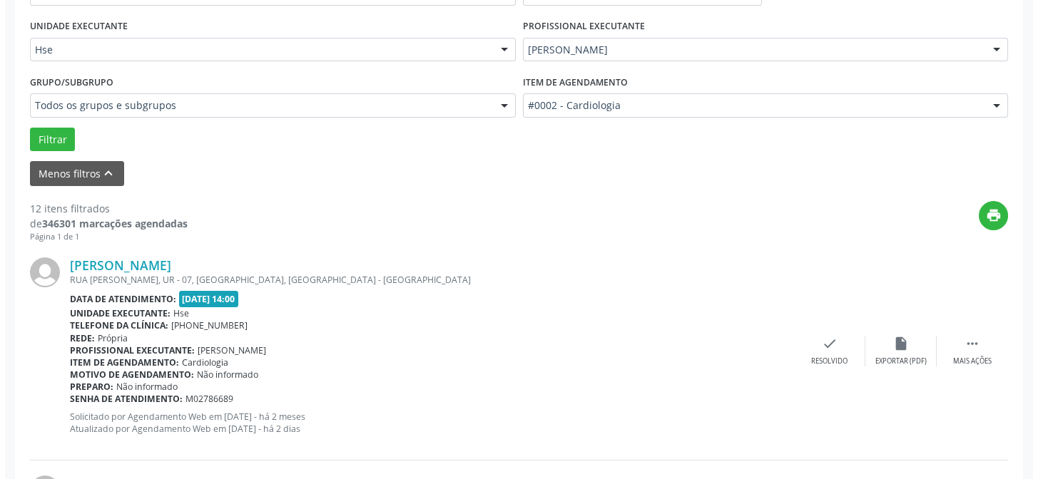
scroll to position [322, 0]
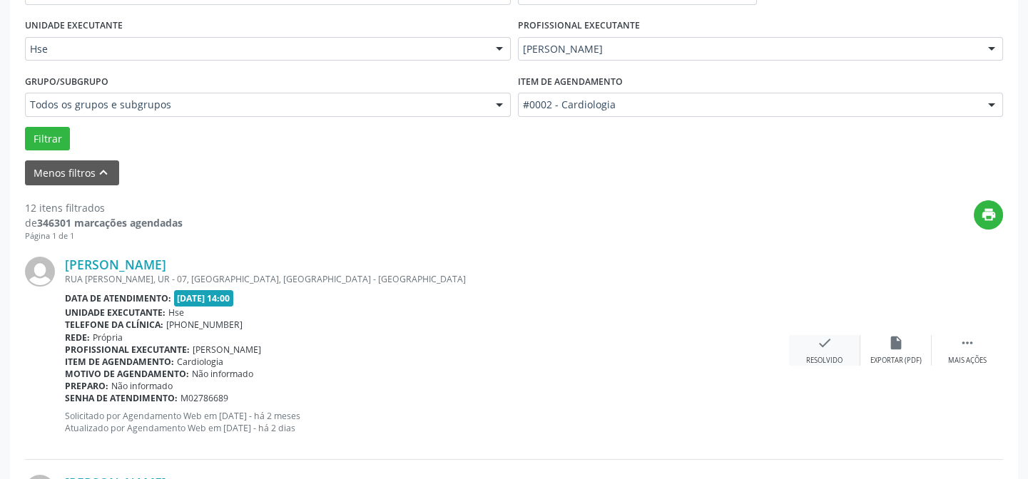
click at [810, 357] on div "Resolvido" at bounding box center [824, 361] width 36 height 10
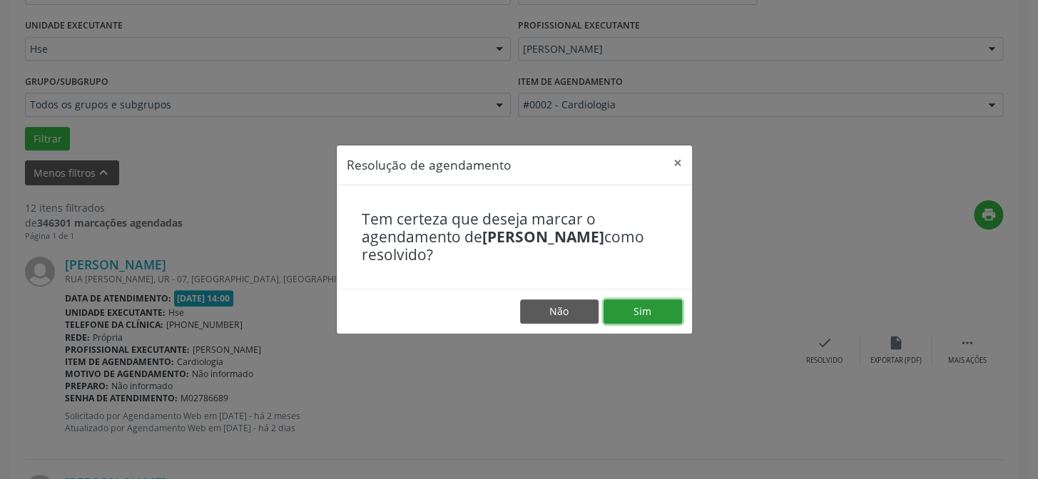
click at [642, 313] on button "Sim" at bounding box center [642, 312] width 78 height 24
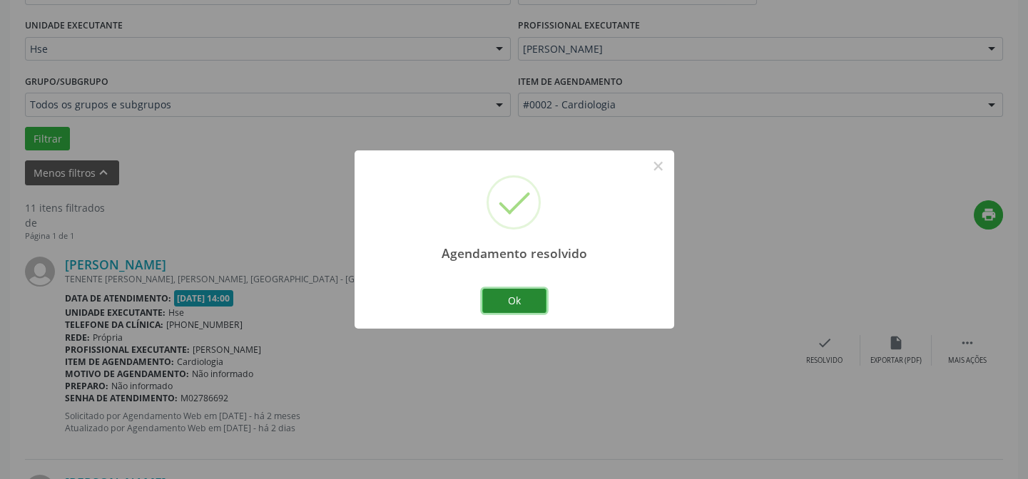
click at [515, 298] on button "Ok" at bounding box center [514, 301] width 64 height 24
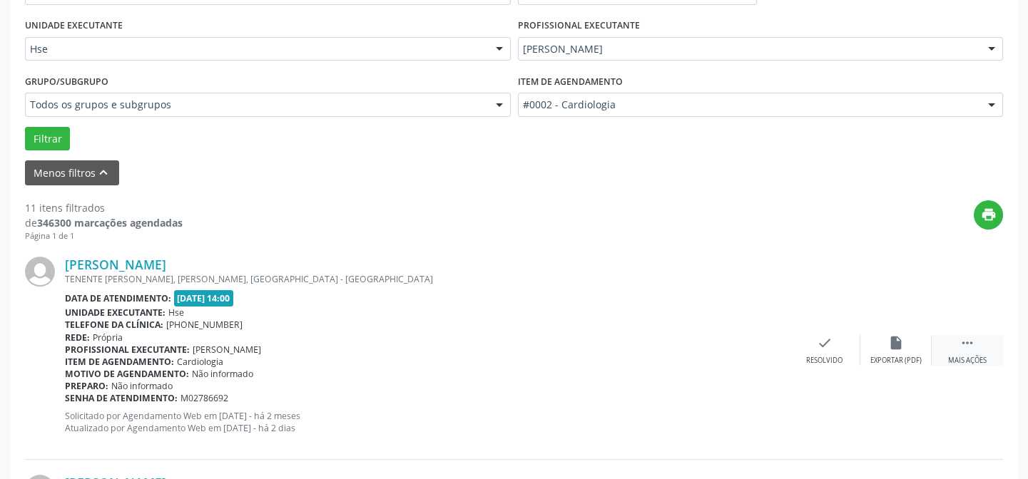
click at [956, 356] on div "Mais ações" at bounding box center [967, 361] width 39 height 10
click at [889, 356] on div "Não compareceu" at bounding box center [895, 361] width 61 height 10
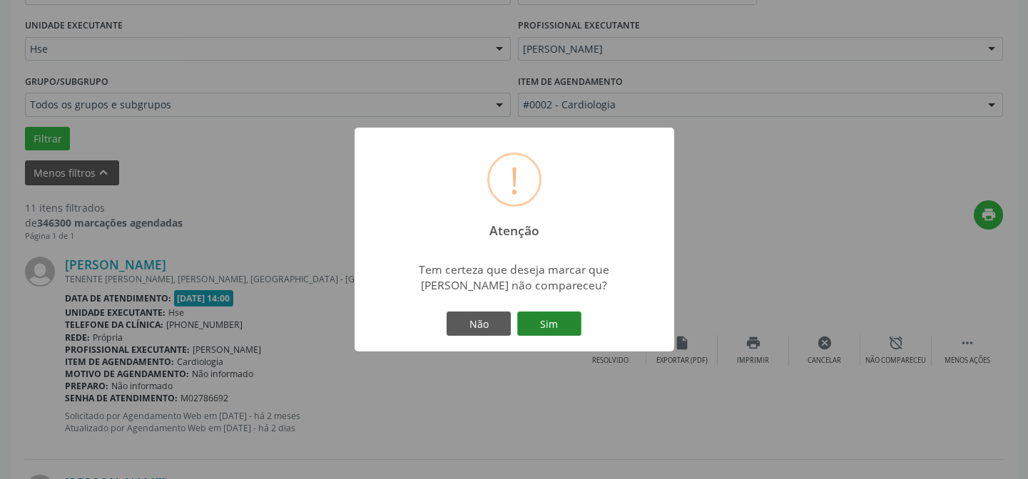
click at [567, 319] on button "Sim" at bounding box center [549, 324] width 64 height 24
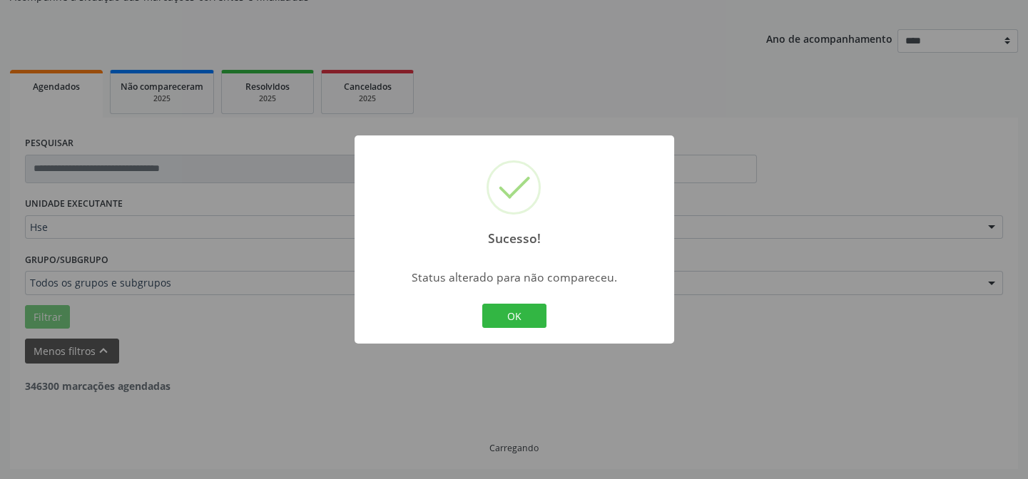
scroll to position [143, 0]
click at [527, 313] on button "OK" at bounding box center [514, 316] width 64 height 24
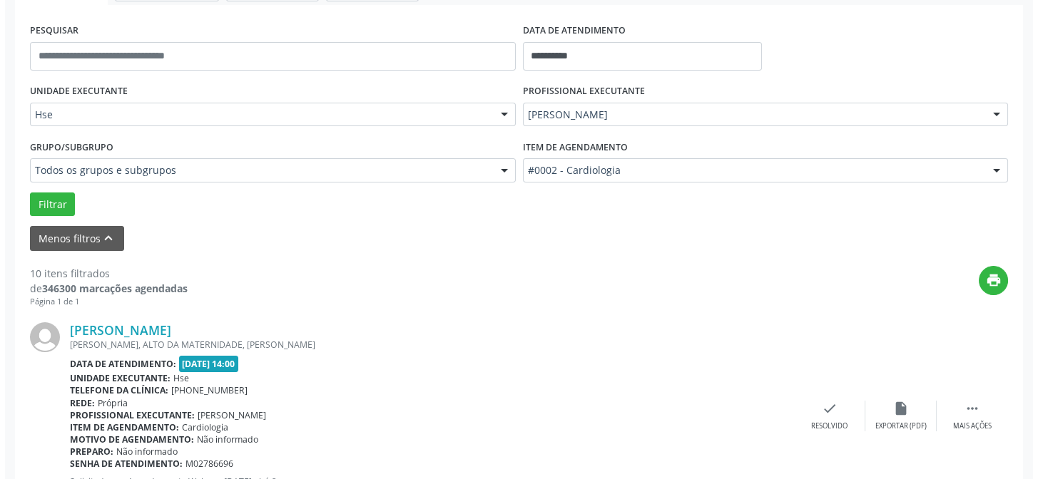
scroll to position [337, 0]
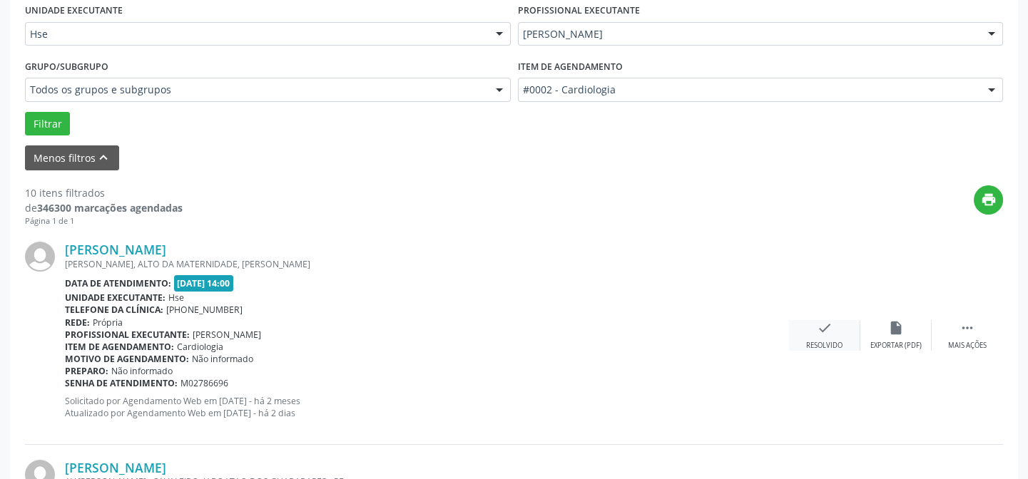
click at [837, 342] on div "Resolvido" at bounding box center [824, 346] width 36 height 10
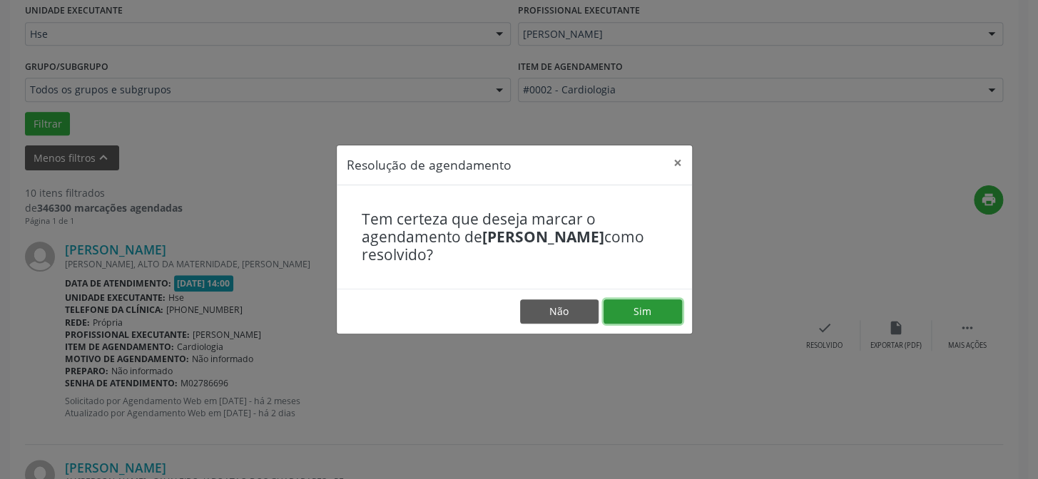
click at [648, 313] on button "Sim" at bounding box center [642, 312] width 78 height 24
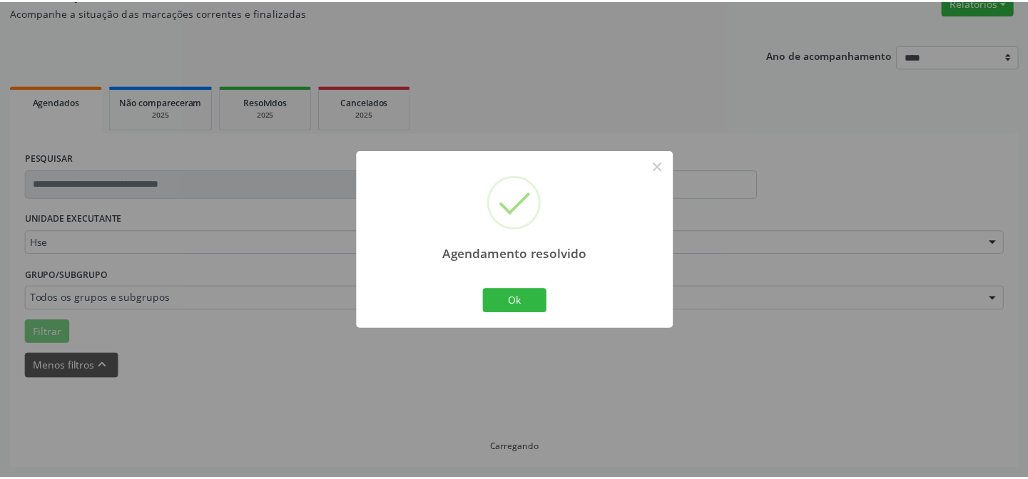
scroll to position [128, 0]
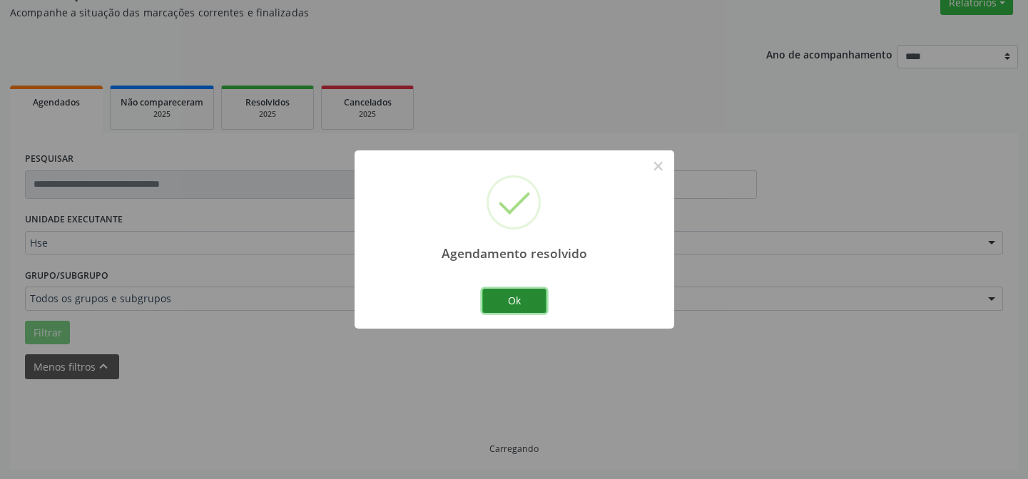
click at [532, 302] on button "Ok" at bounding box center [514, 301] width 64 height 24
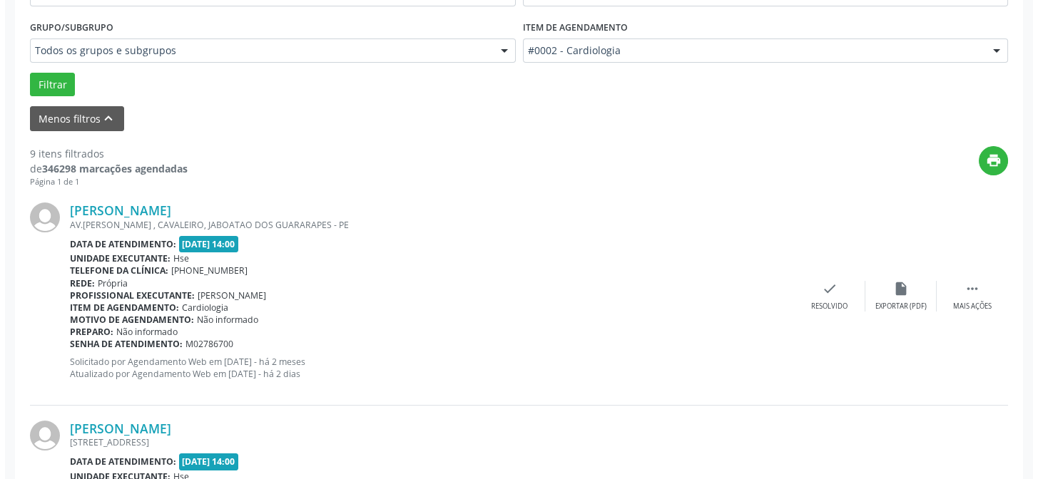
scroll to position [387, 0]
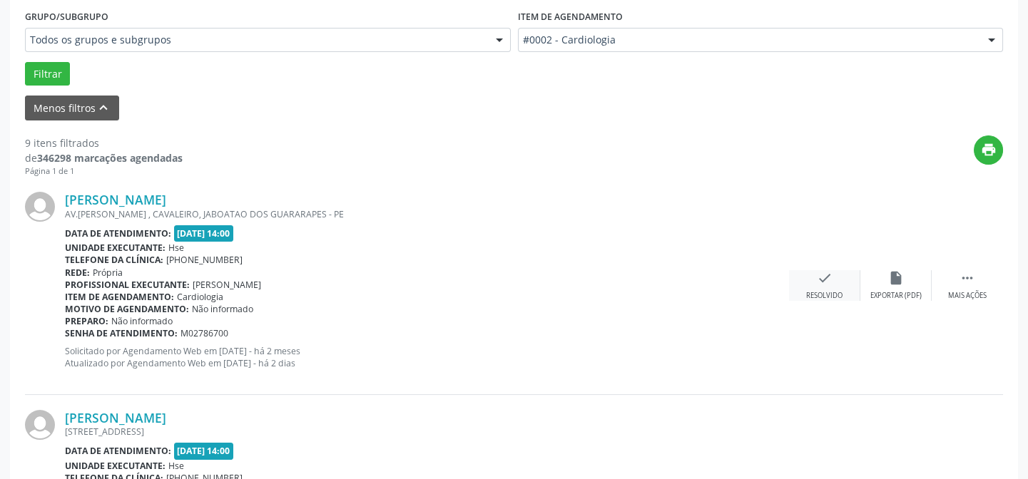
click at [812, 285] on div "check Resolvido" at bounding box center [824, 285] width 71 height 31
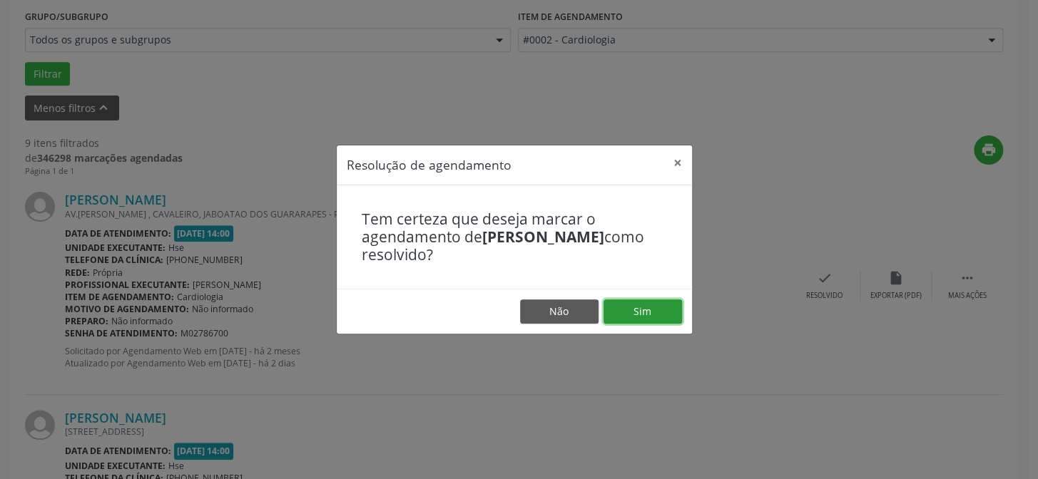
click at [628, 308] on button "Sim" at bounding box center [642, 312] width 78 height 24
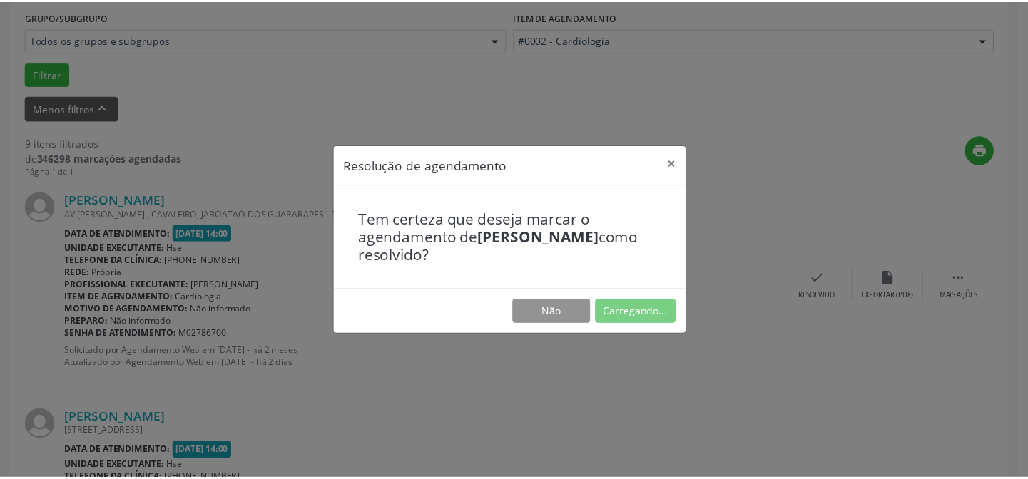
scroll to position [128, 0]
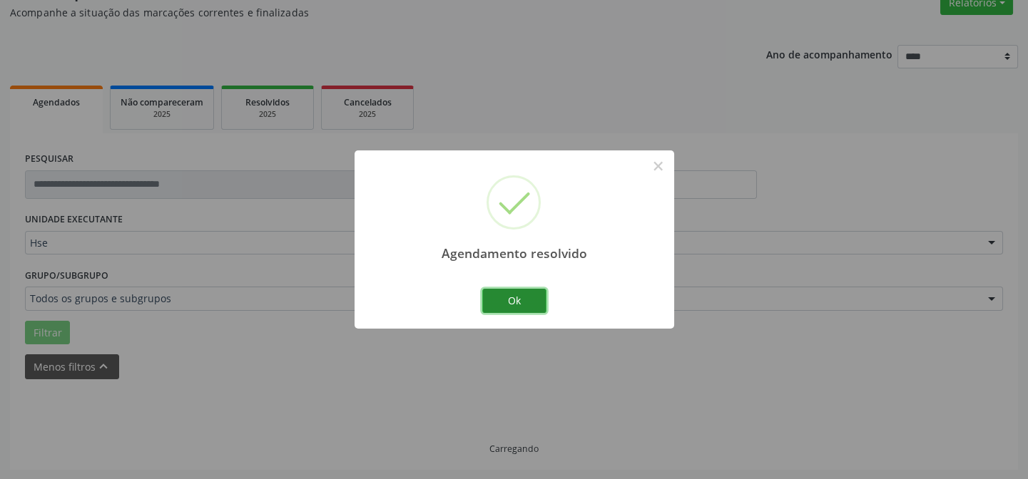
click at [525, 302] on button "Ok" at bounding box center [514, 301] width 64 height 24
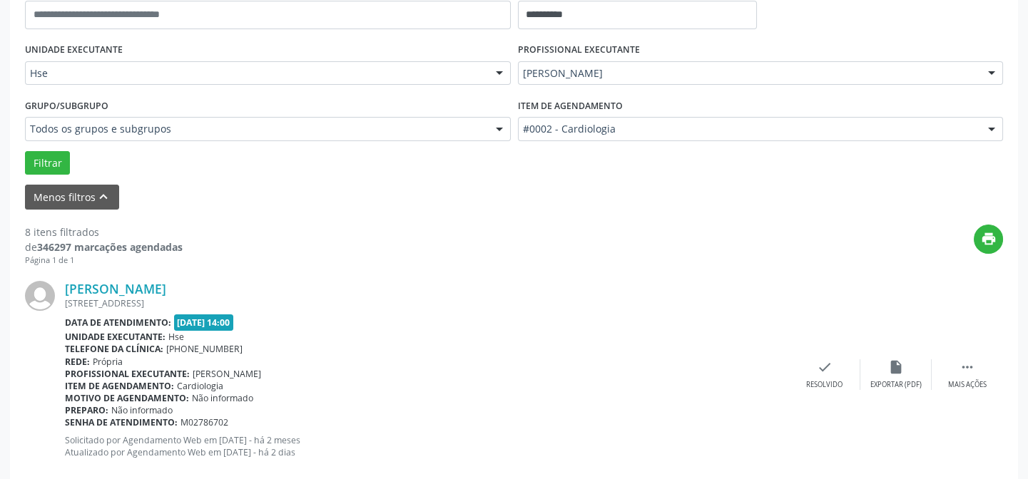
scroll to position [322, 0]
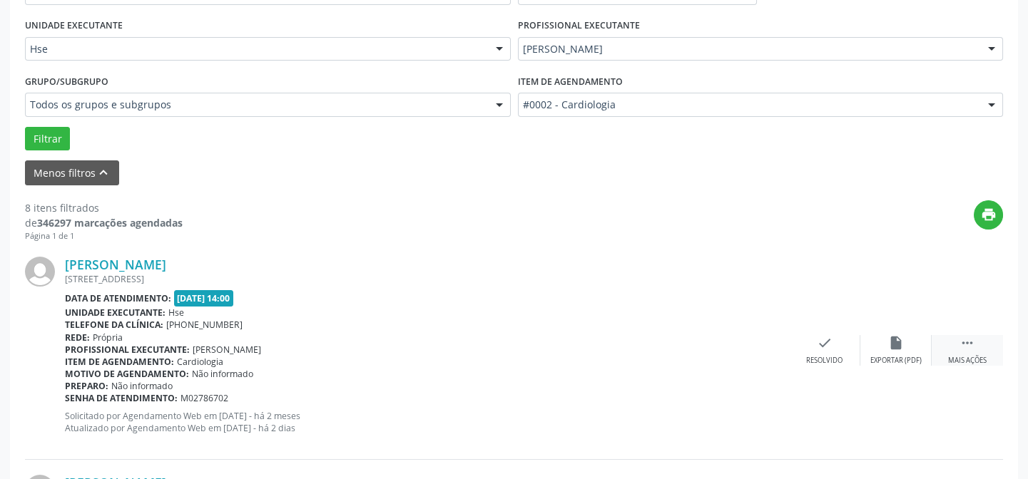
click at [953, 351] on div " Mais ações" at bounding box center [966, 350] width 71 height 31
click at [898, 359] on div "Não compareceu" at bounding box center [895, 361] width 61 height 10
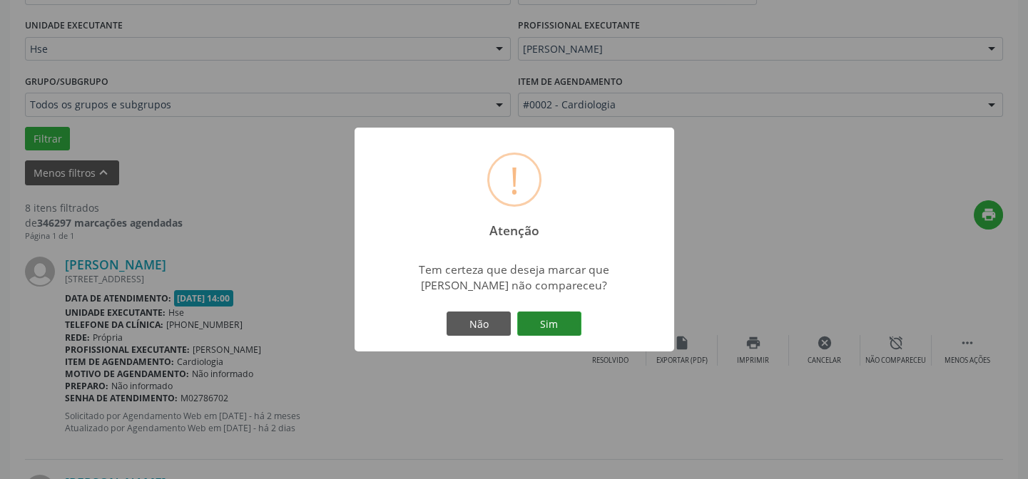
click at [557, 324] on button "Sim" at bounding box center [549, 324] width 64 height 24
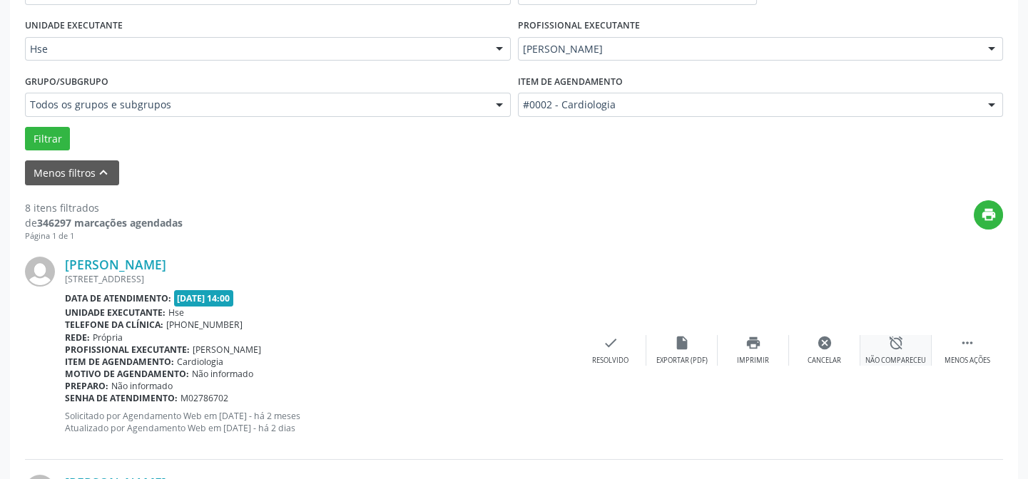
click at [891, 351] on div "alarm_off Não compareceu" at bounding box center [895, 350] width 71 height 31
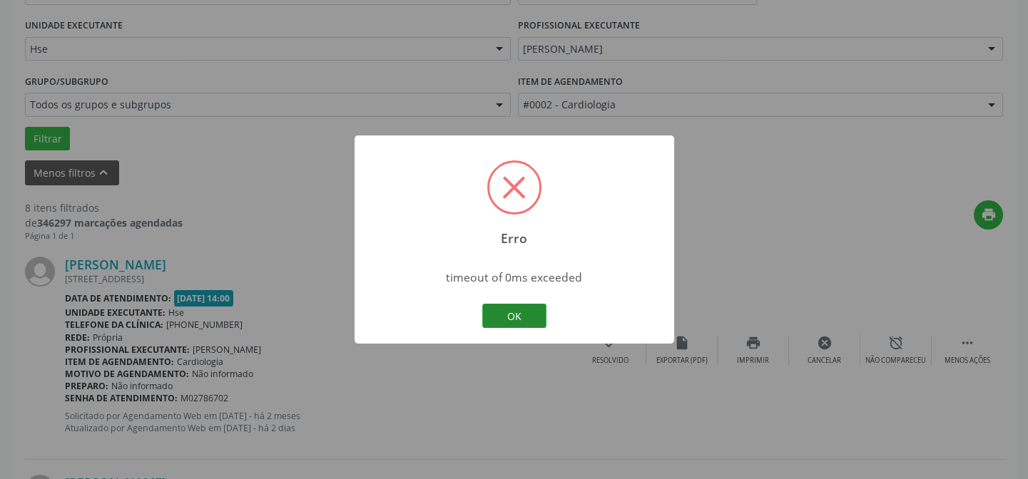
click at [531, 319] on button "OK" at bounding box center [514, 316] width 64 height 24
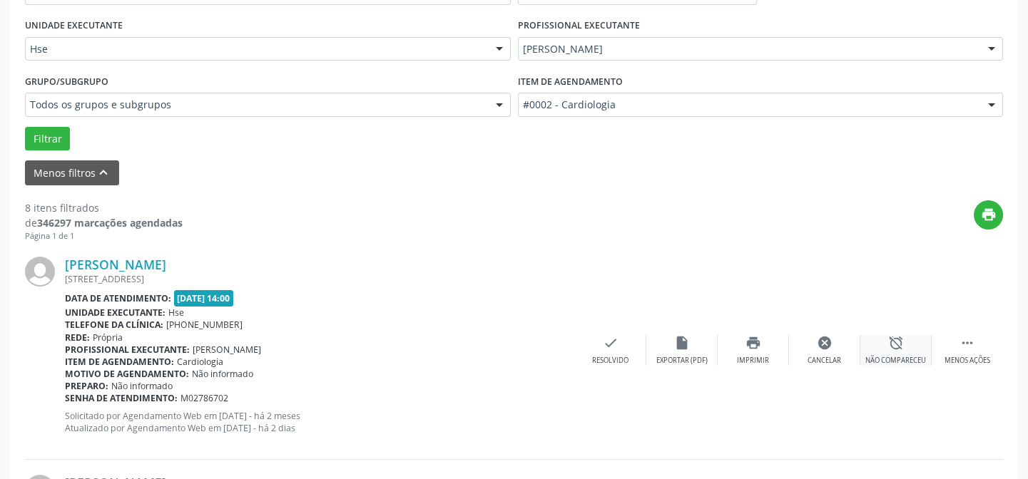
click at [897, 356] on div "Não compareceu" at bounding box center [895, 361] width 61 height 10
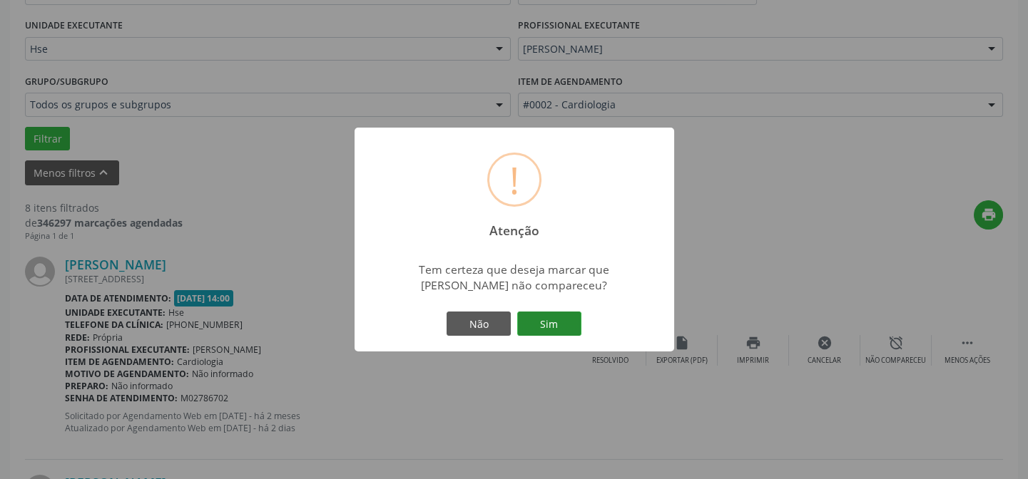
click at [564, 326] on button "Sim" at bounding box center [549, 324] width 64 height 24
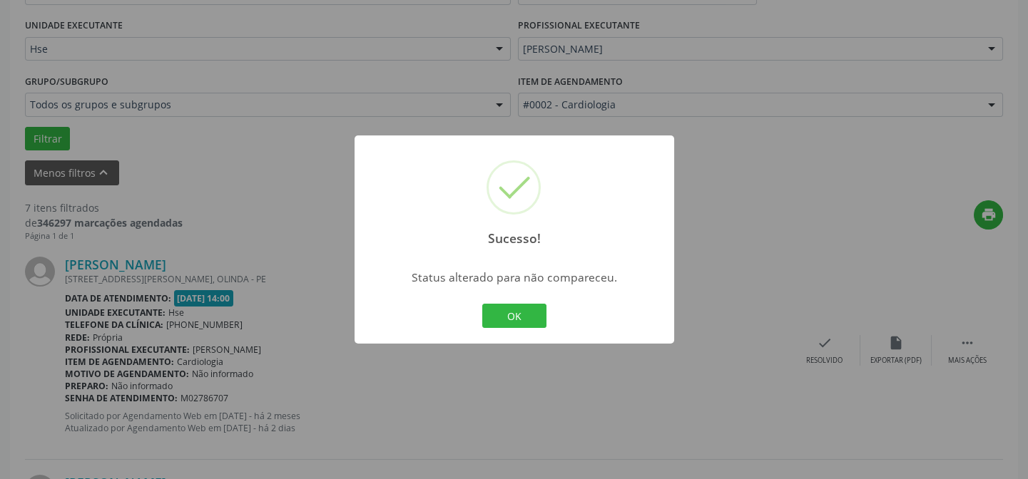
click at [526, 315] on button "OK" at bounding box center [514, 316] width 64 height 24
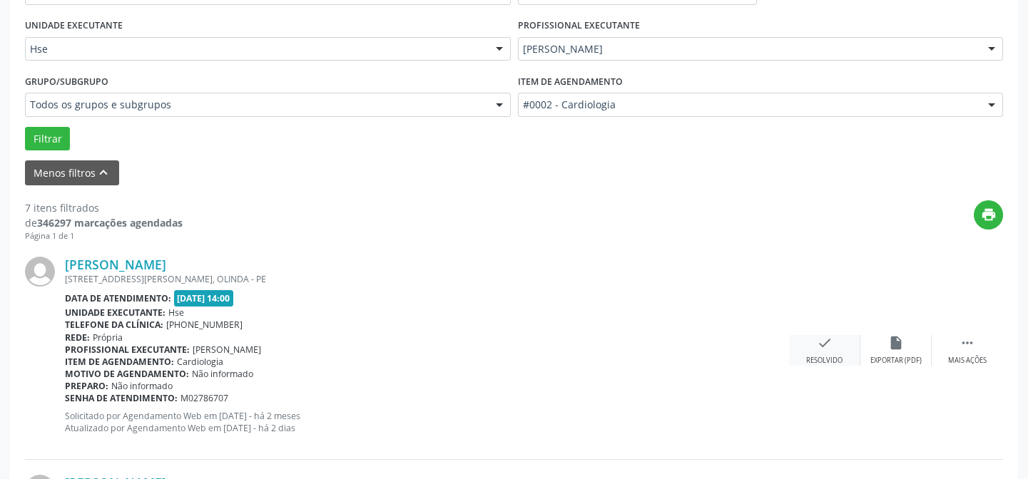
click at [812, 347] on div "check Resolvido" at bounding box center [824, 350] width 71 height 31
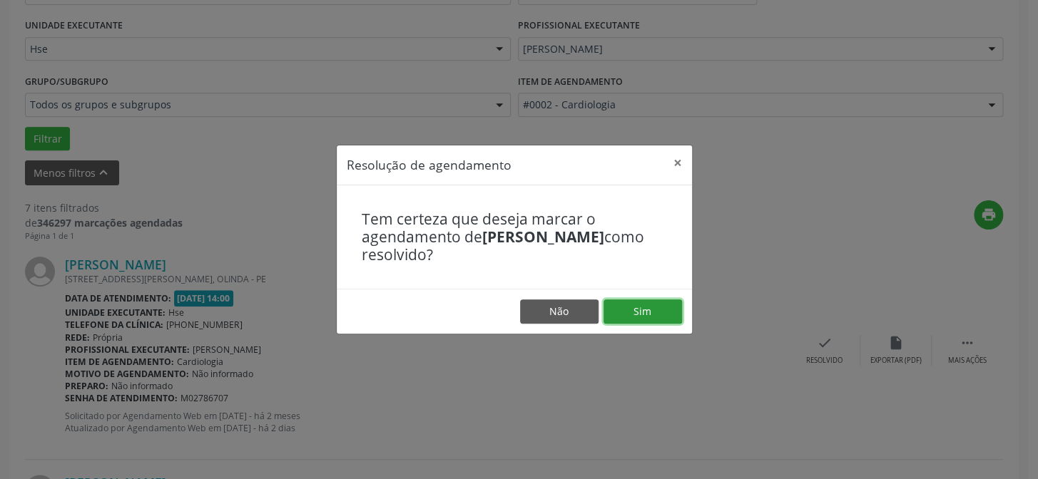
click at [654, 315] on button "Sim" at bounding box center [642, 312] width 78 height 24
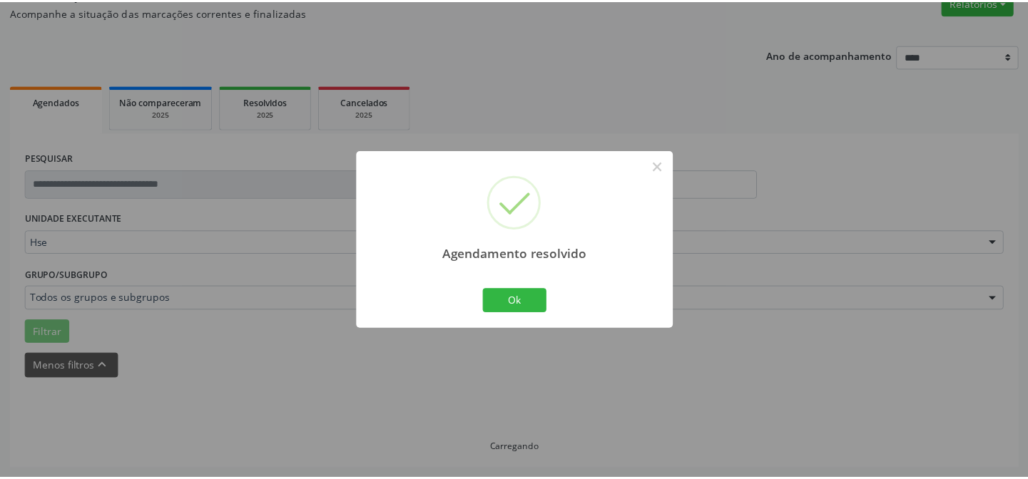
scroll to position [128, 0]
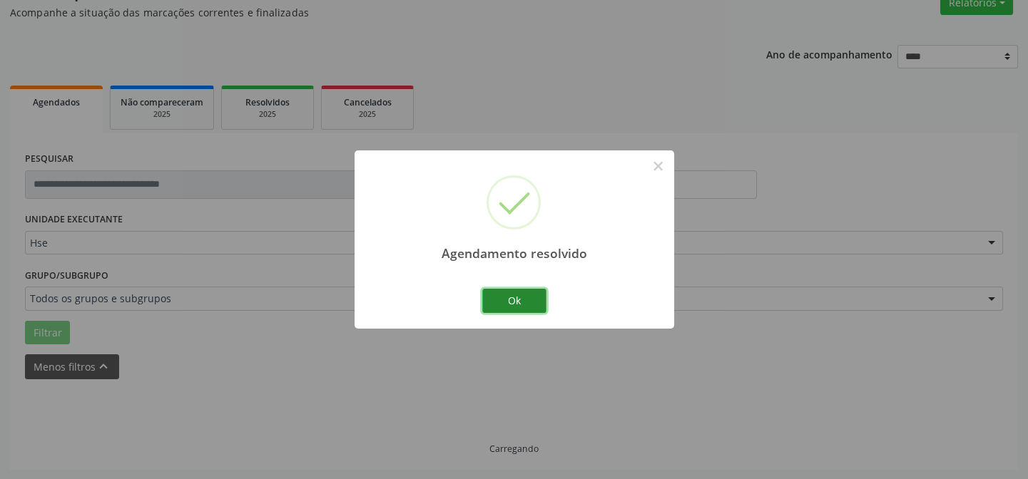
click at [529, 305] on button "Ok" at bounding box center [514, 301] width 64 height 24
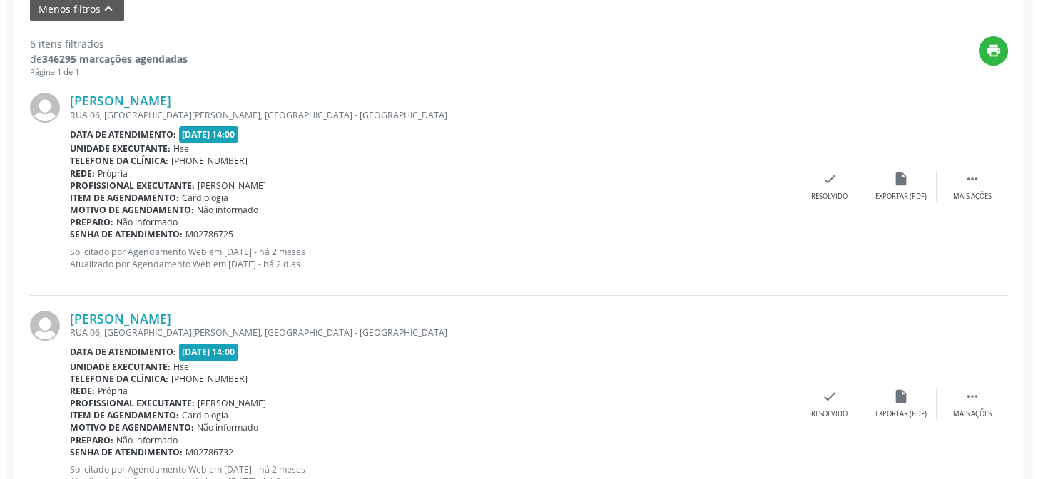
scroll to position [581, 0]
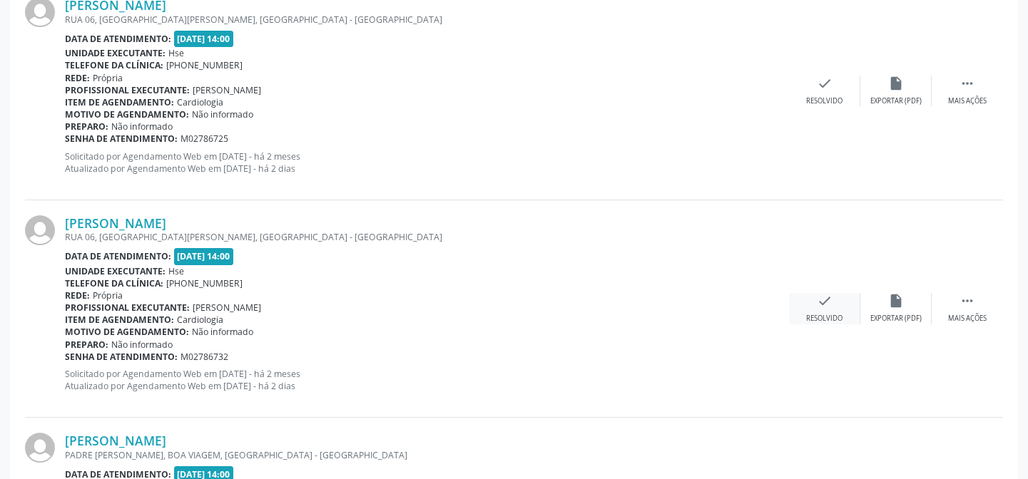
click at [826, 314] on div "Resolvido" at bounding box center [824, 319] width 36 height 10
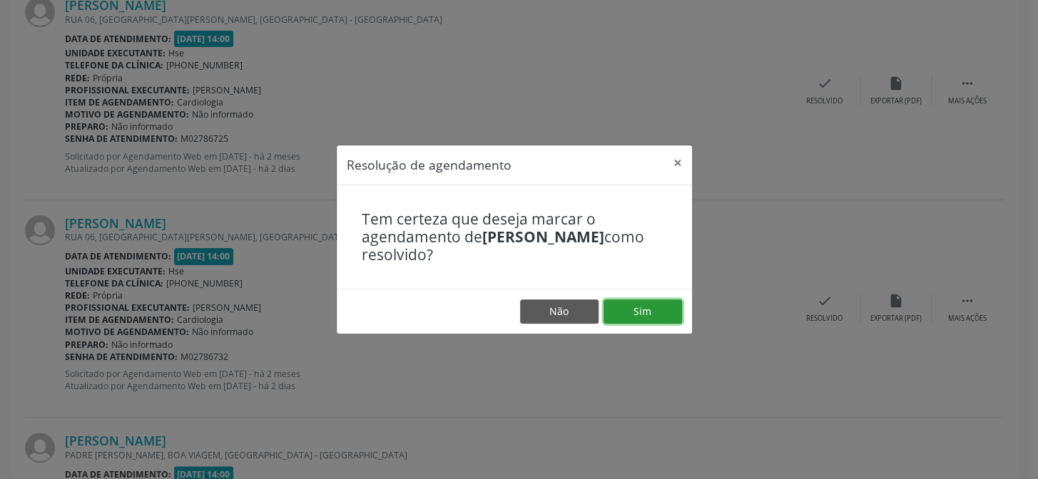
click at [655, 308] on button "Sim" at bounding box center [642, 312] width 78 height 24
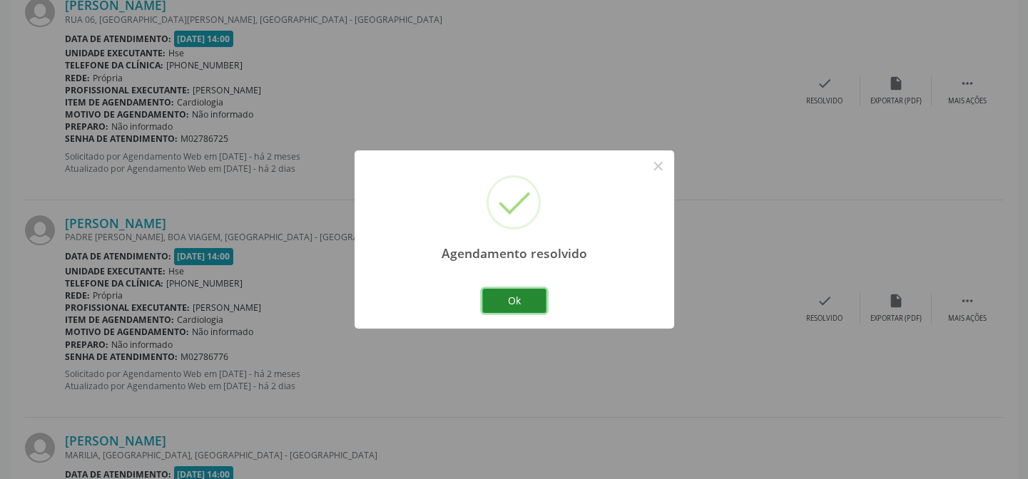
click at [528, 299] on button "Ok" at bounding box center [514, 301] width 64 height 24
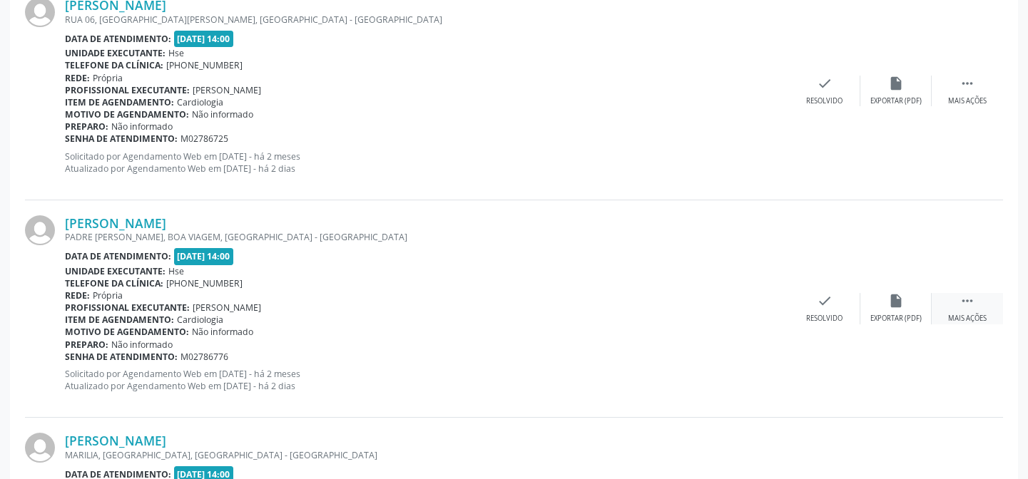
click at [963, 314] on div "Mais ações" at bounding box center [967, 319] width 39 height 10
click at [901, 314] on div "Não compareceu" at bounding box center [895, 319] width 61 height 10
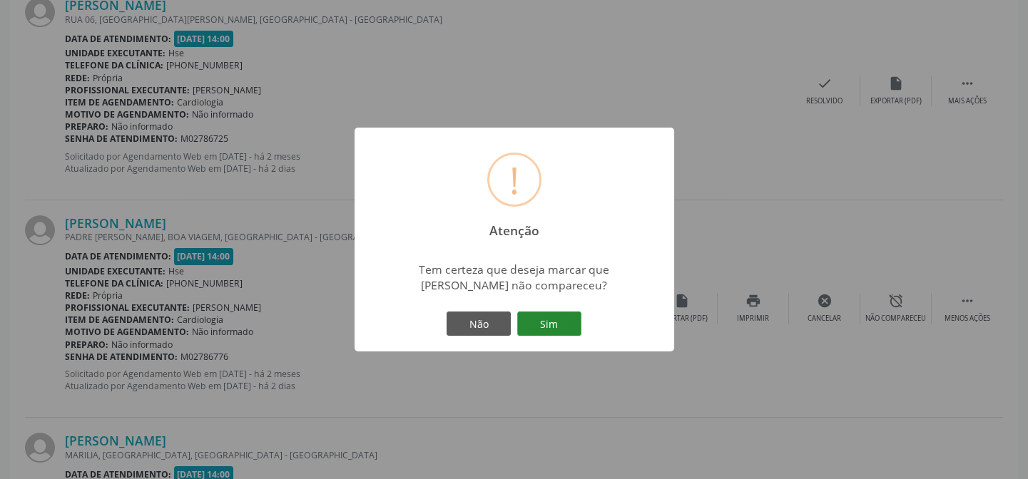
click at [569, 324] on button "Sim" at bounding box center [549, 324] width 64 height 24
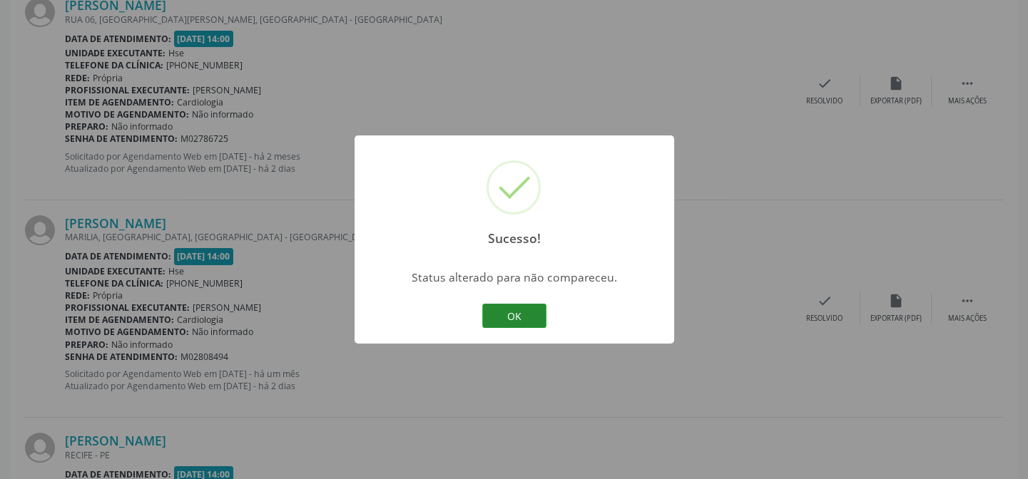
click at [531, 318] on button "OK" at bounding box center [514, 316] width 64 height 24
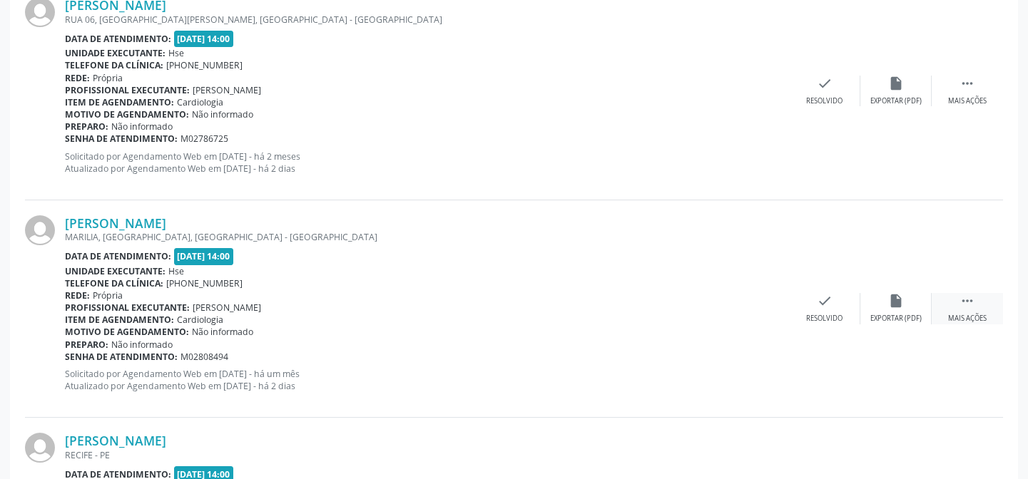
click at [954, 314] on div "Mais ações" at bounding box center [967, 319] width 39 height 10
click at [599, 310] on div "check Resolvido" at bounding box center [610, 308] width 71 height 31
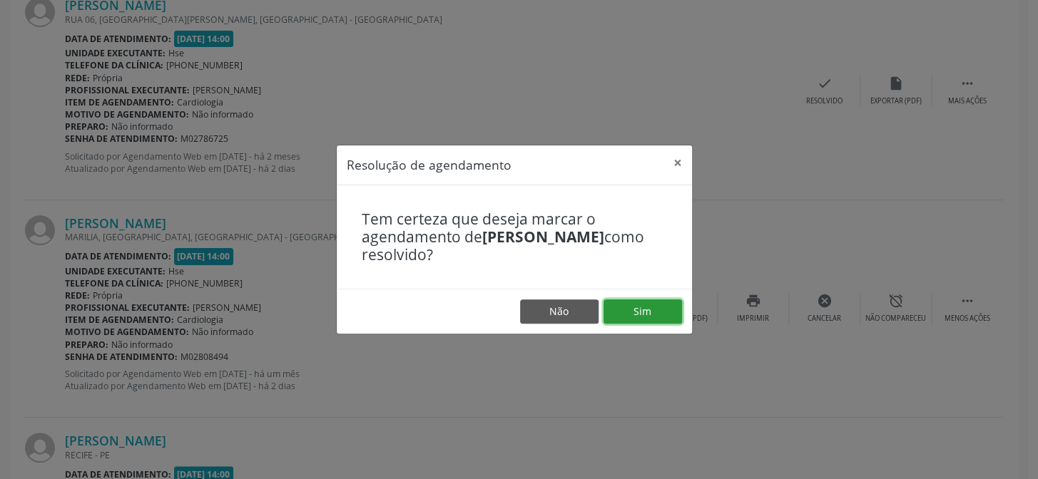
click at [618, 315] on button "Sim" at bounding box center [642, 312] width 78 height 24
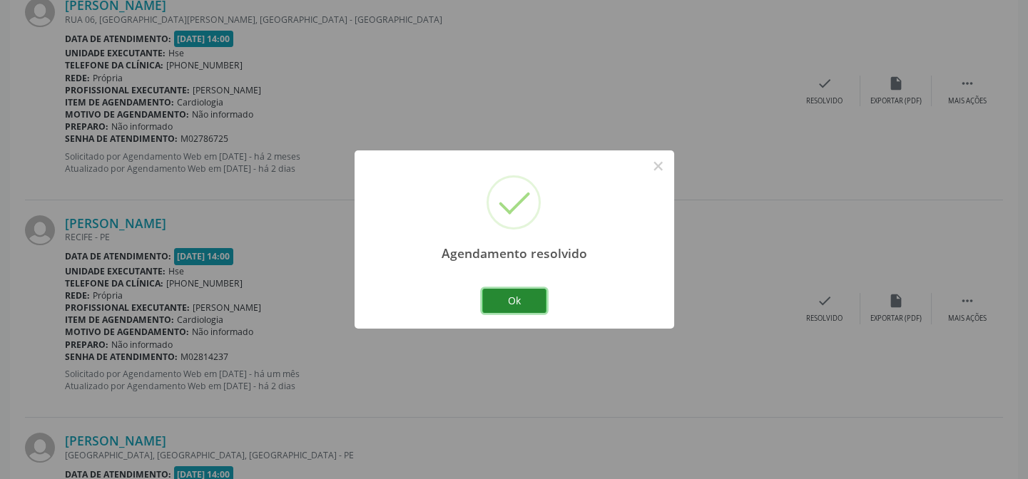
click at [535, 307] on button "Ok" at bounding box center [514, 301] width 64 height 24
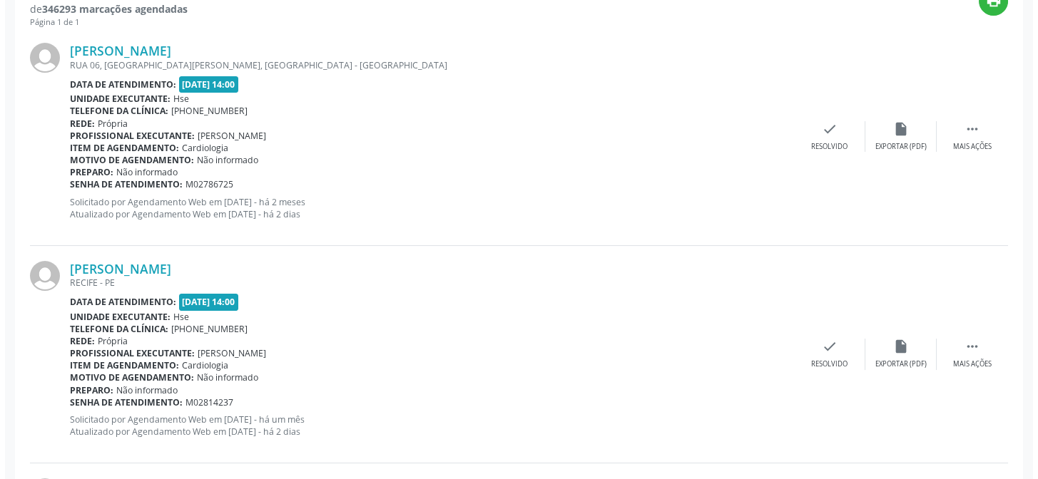
scroll to position [516, 0]
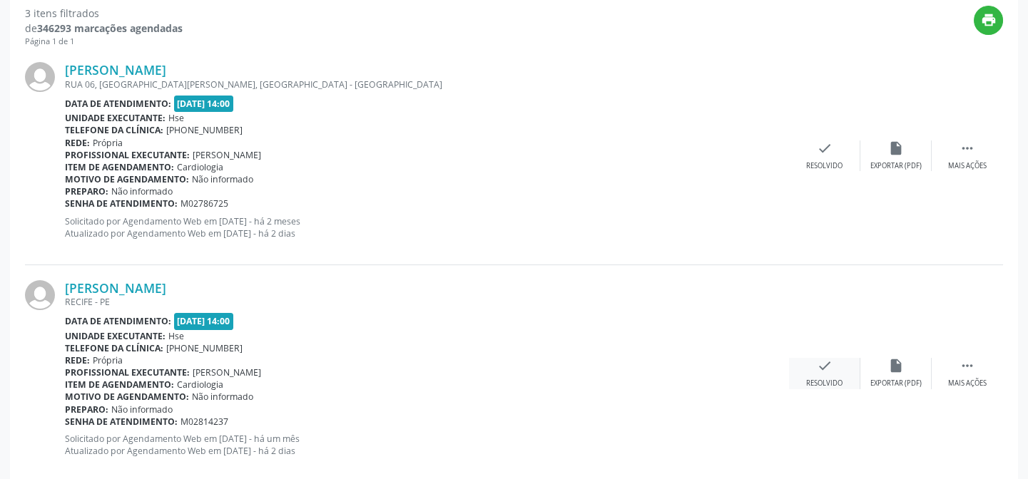
click at [824, 370] on icon "check" at bounding box center [825, 366] width 16 height 16
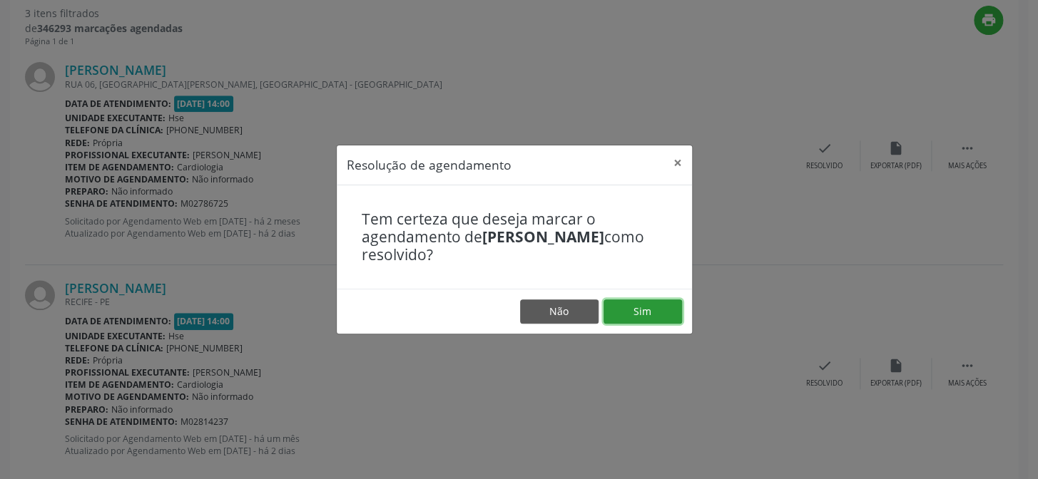
click at [655, 319] on button "Sim" at bounding box center [642, 312] width 78 height 24
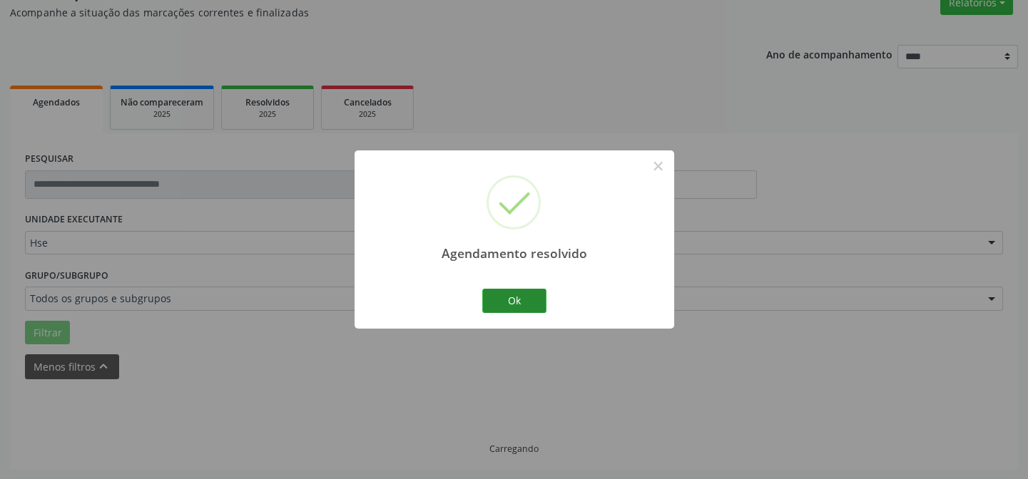
scroll to position [143, 0]
click at [521, 300] on button "Ok" at bounding box center [514, 301] width 64 height 24
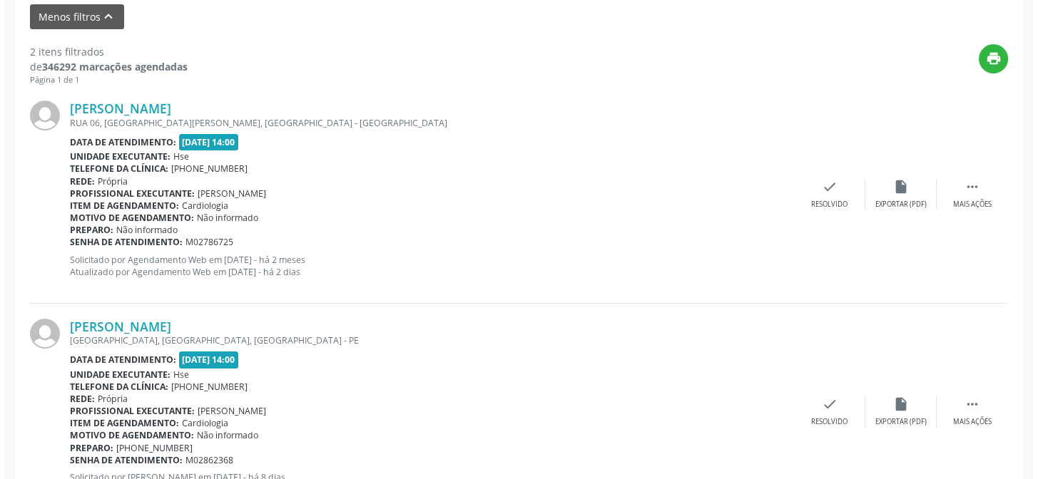
scroll to position [531, 0]
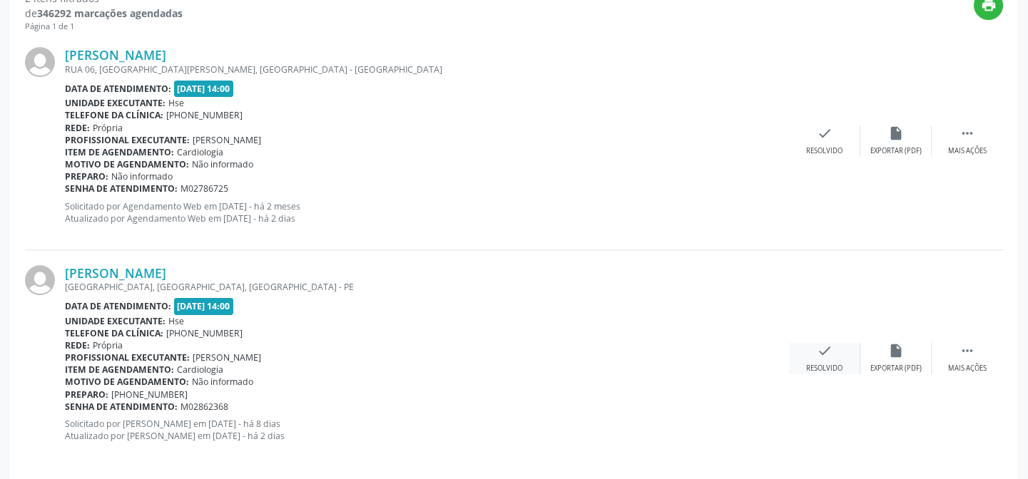
click at [808, 356] on div "check Resolvido" at bounding box center [824, 358] width 71 height 31
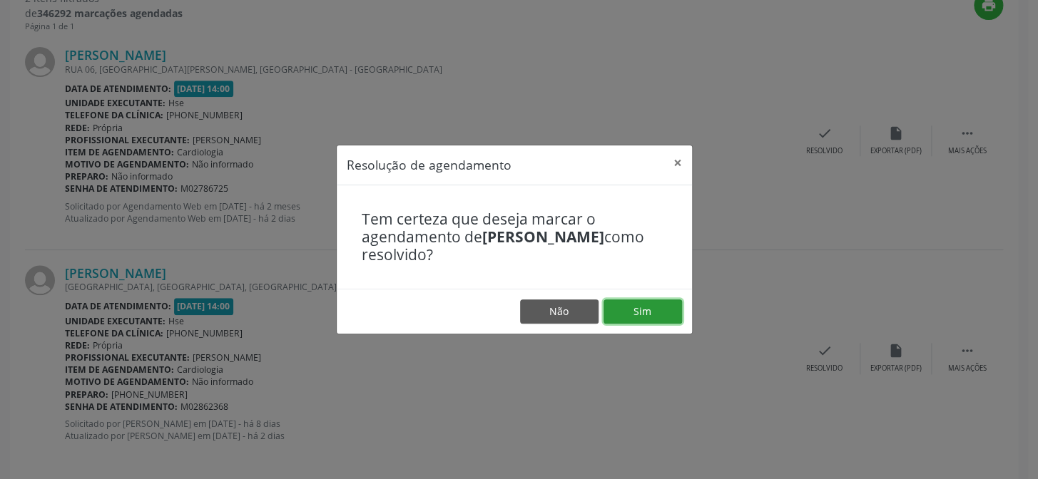
click at [671, 321] on button "Sim" at bounding box center [642, 312] width 78 height 24
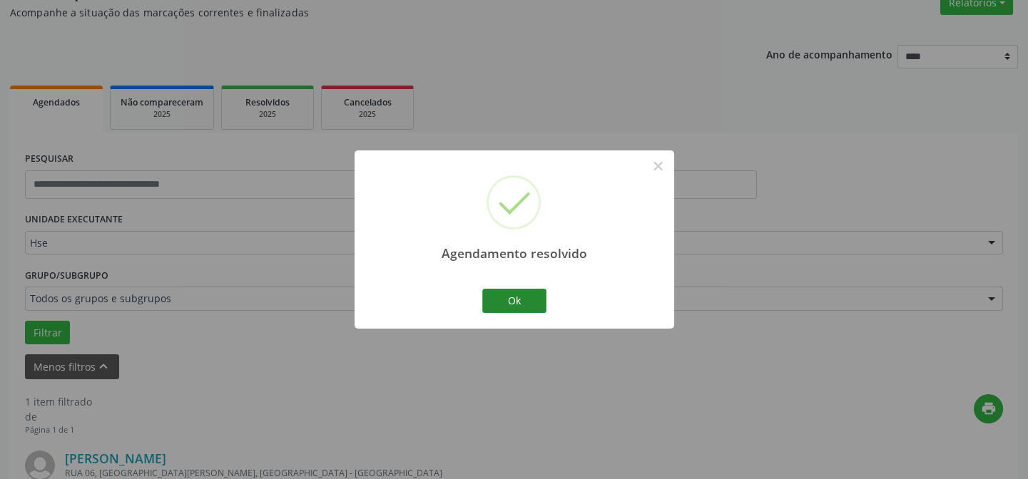
scroll to position [326, 0]
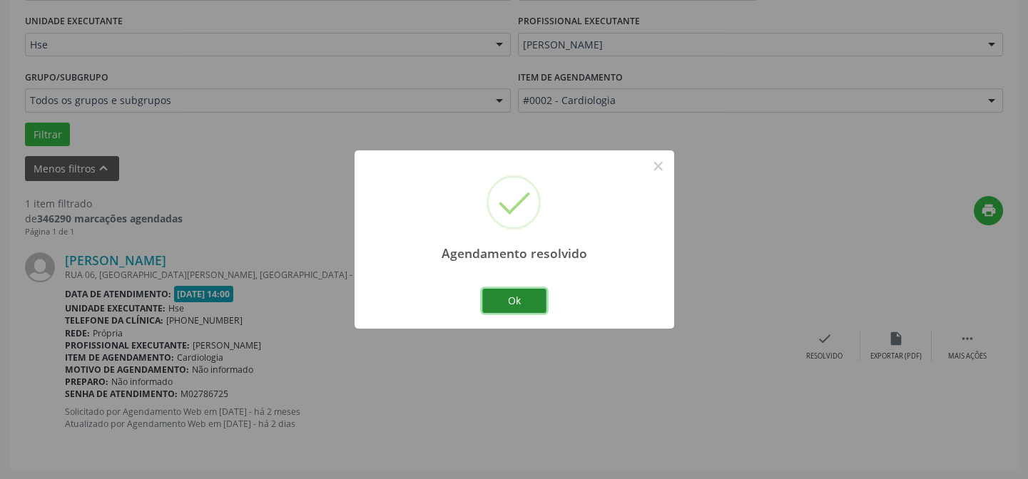
click at [498, 306] on button "Ok" at bounding box center [514, 301] width 64 height 24
